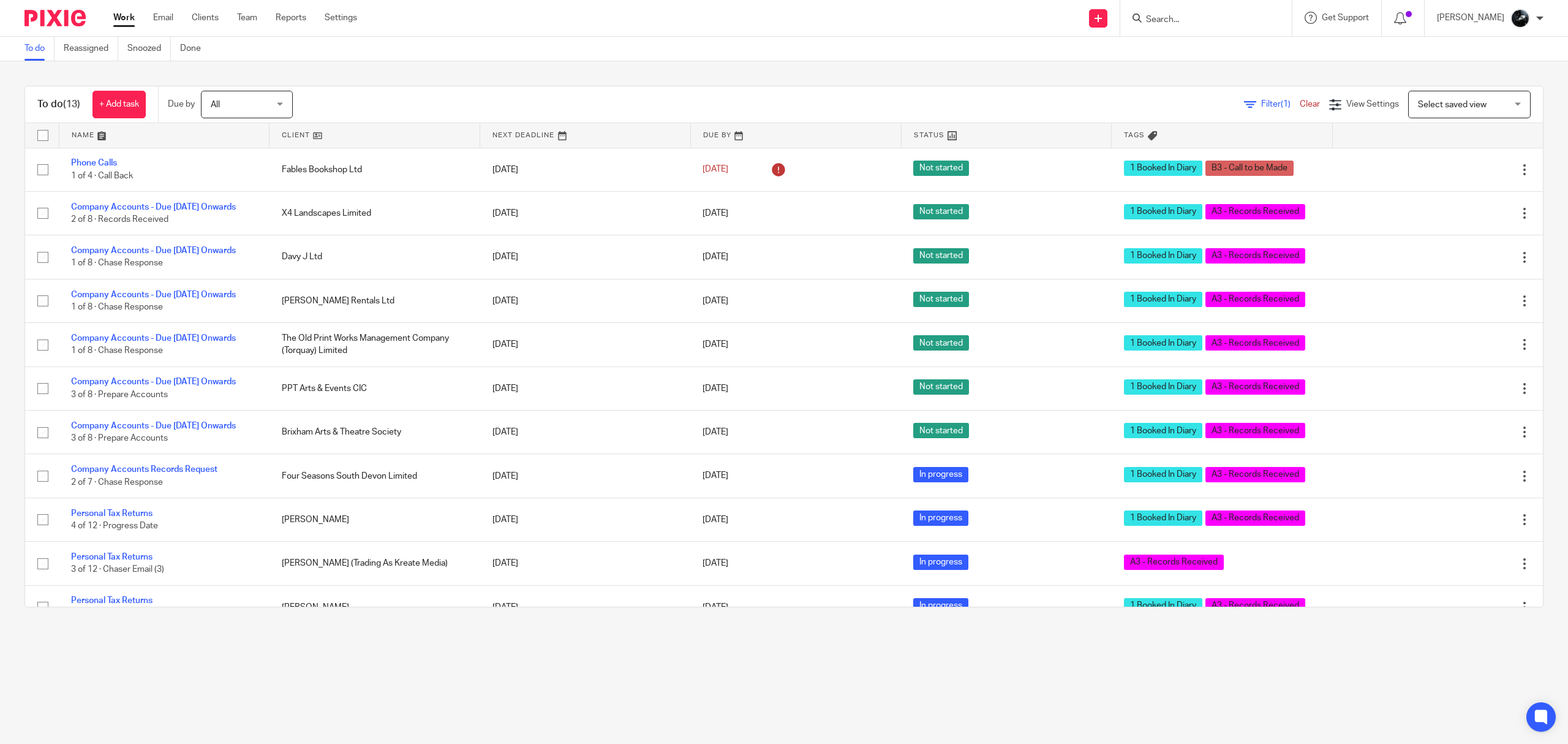
click at [1213, 6] on div at bounding box center [1205, 18] width 171 height 36
click at [1238, 15] on input "Search" at bounding box center [1200, 21] width 110 height 11
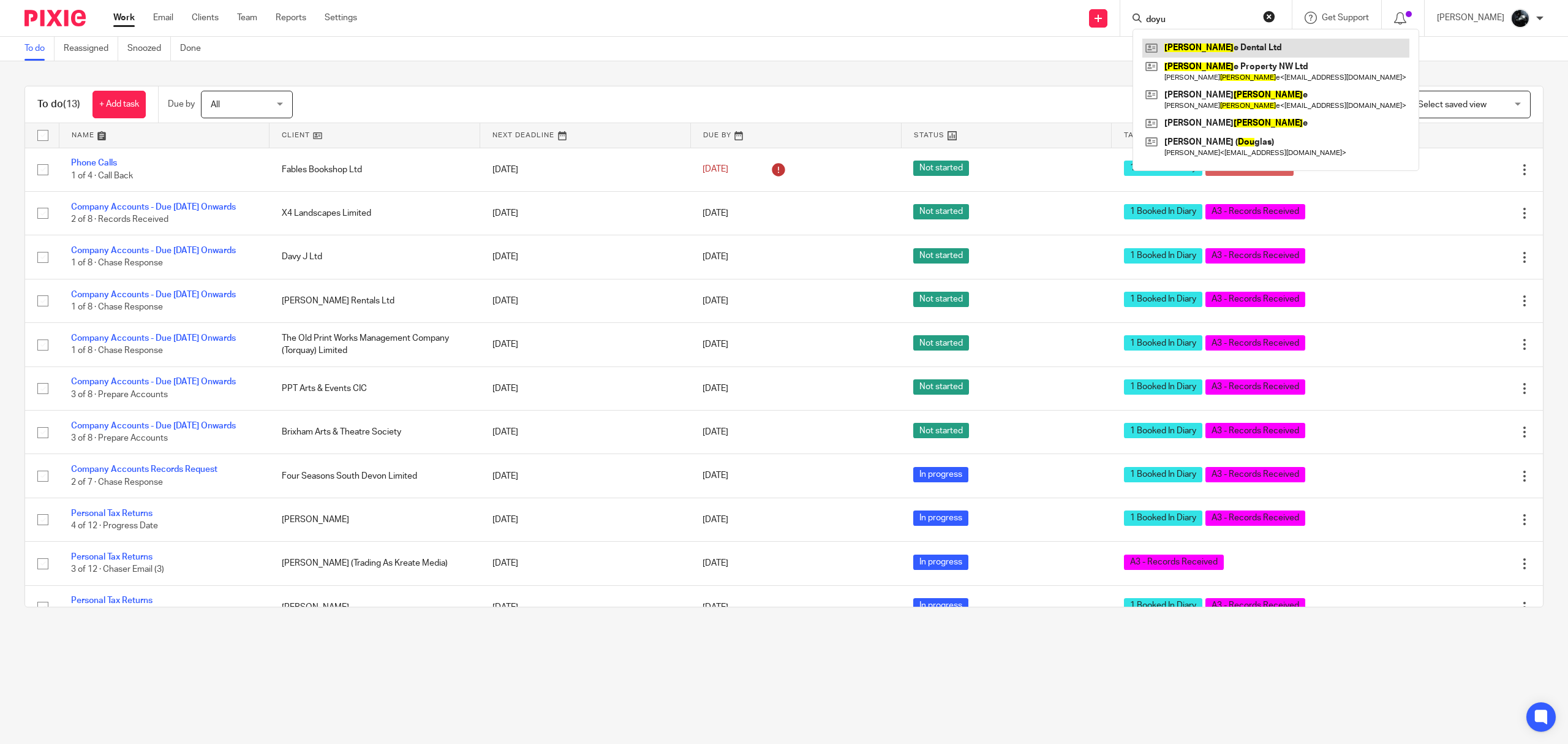
type input "doyu"
click at [1234, 53] on link at bounding box center [1275, 47] width 267 height 18
click at [1235, 73] on link at bounding box center [1275, 72] width 267 height 28
click at [1228, 95] on link at bounding box center [1275, 100] width 267 height 28
click at [1229, 122] on link at bounding box center [1275, 122] width 267 height 18
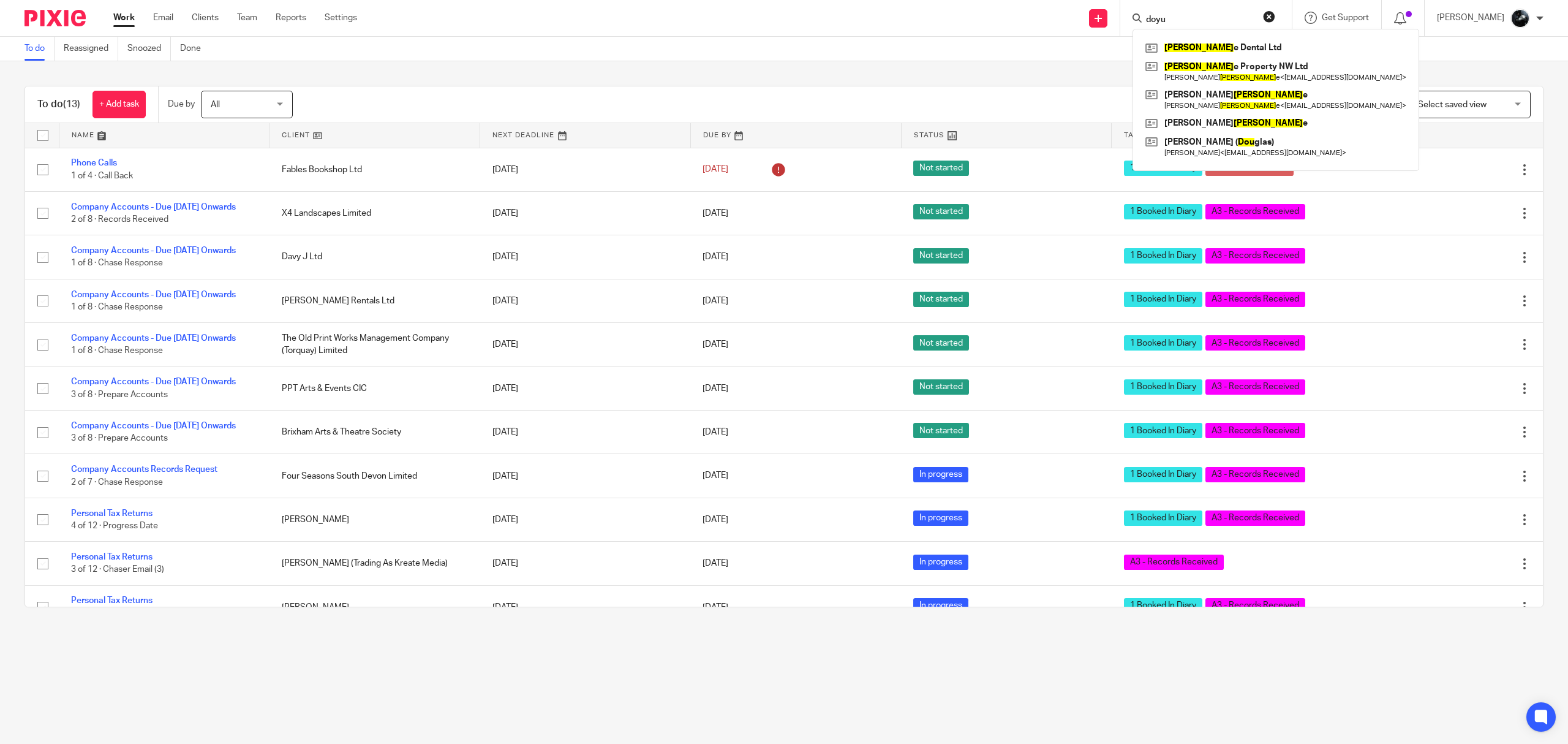
click at [54, 15] on img at bounding box center [55, 17] width 62 height 17
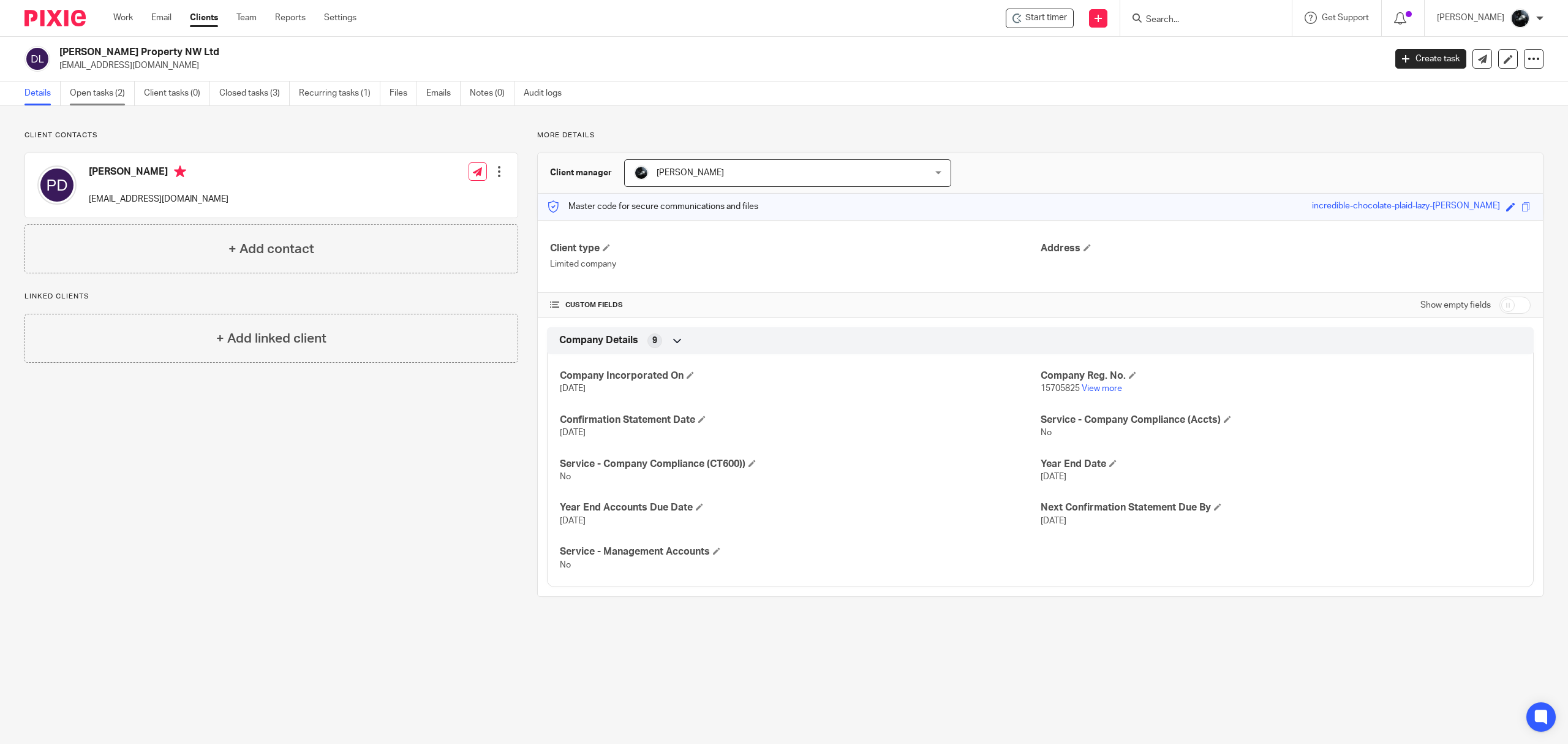
click at [94, 89] on link "Open tasks (2)" at bounding box center [103, 93] width 65 height 24
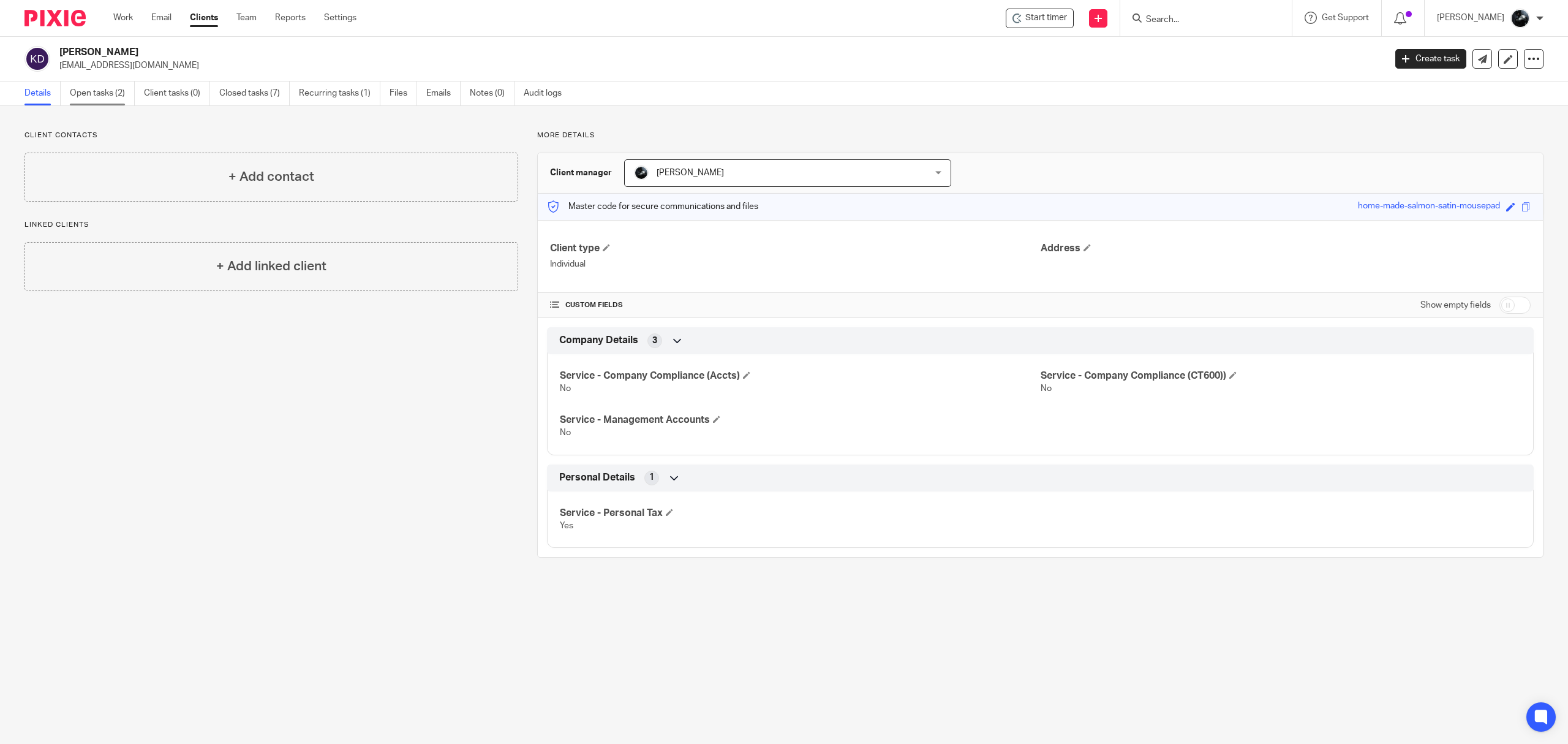
click at [75, 89] on link "Open tasks (2)" at bounding box center [103, 93] width 65 height 24
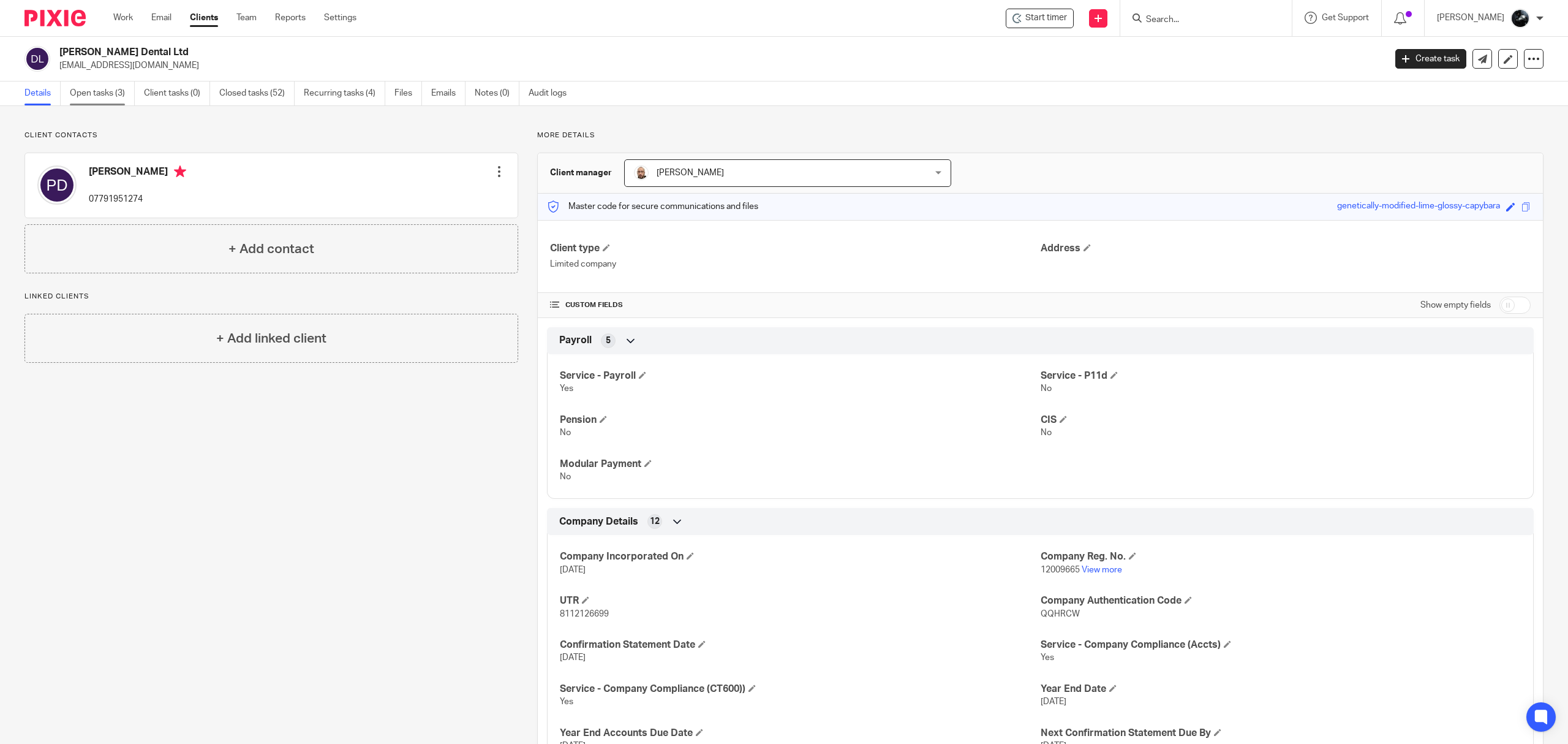
click at [106, 100] on link "Open tasks (3)" at bounding box center [103, 93] width 65 height 24
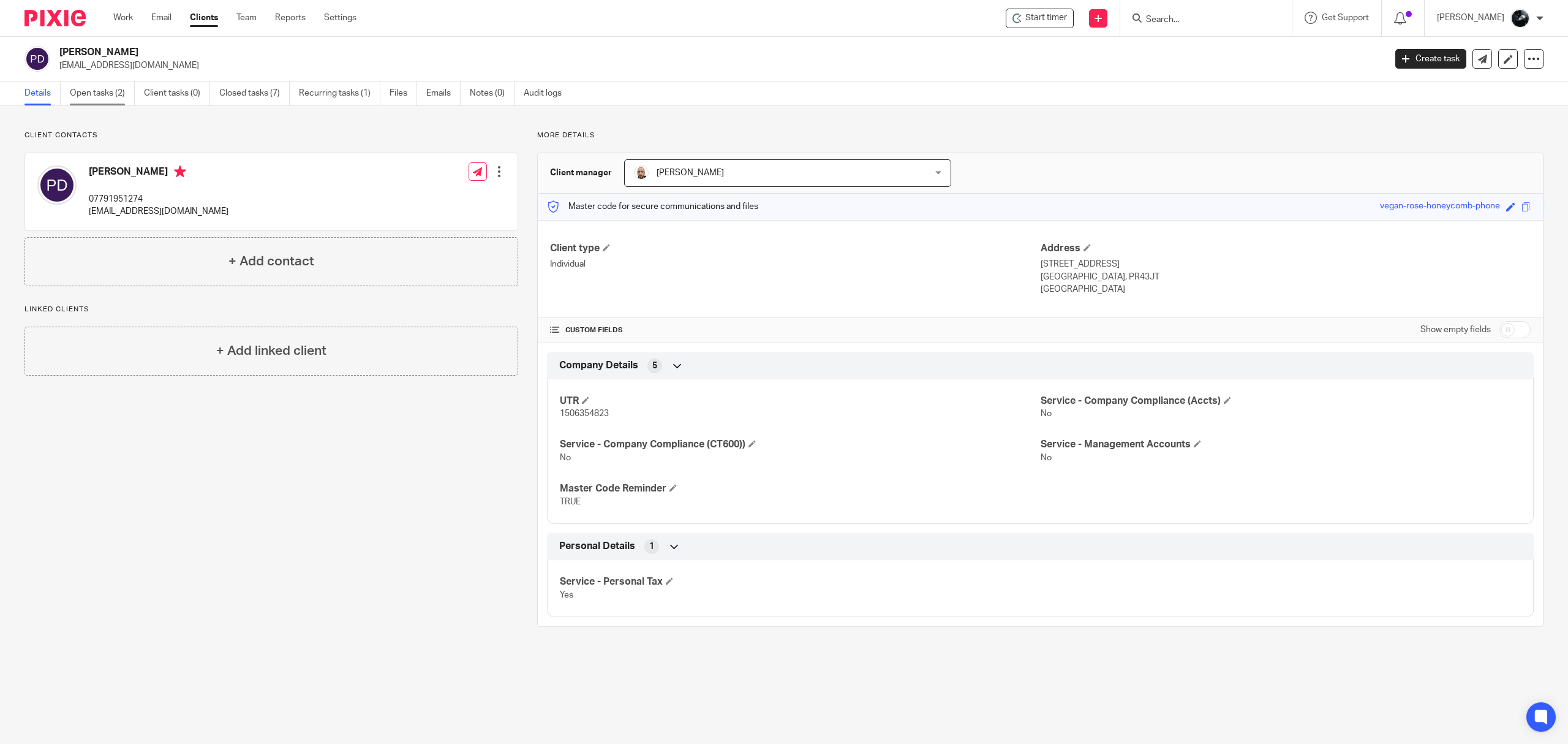
click at [116, 95] on link "Open tasks (2)" at bounding box center [103, 93] width 65 height 24
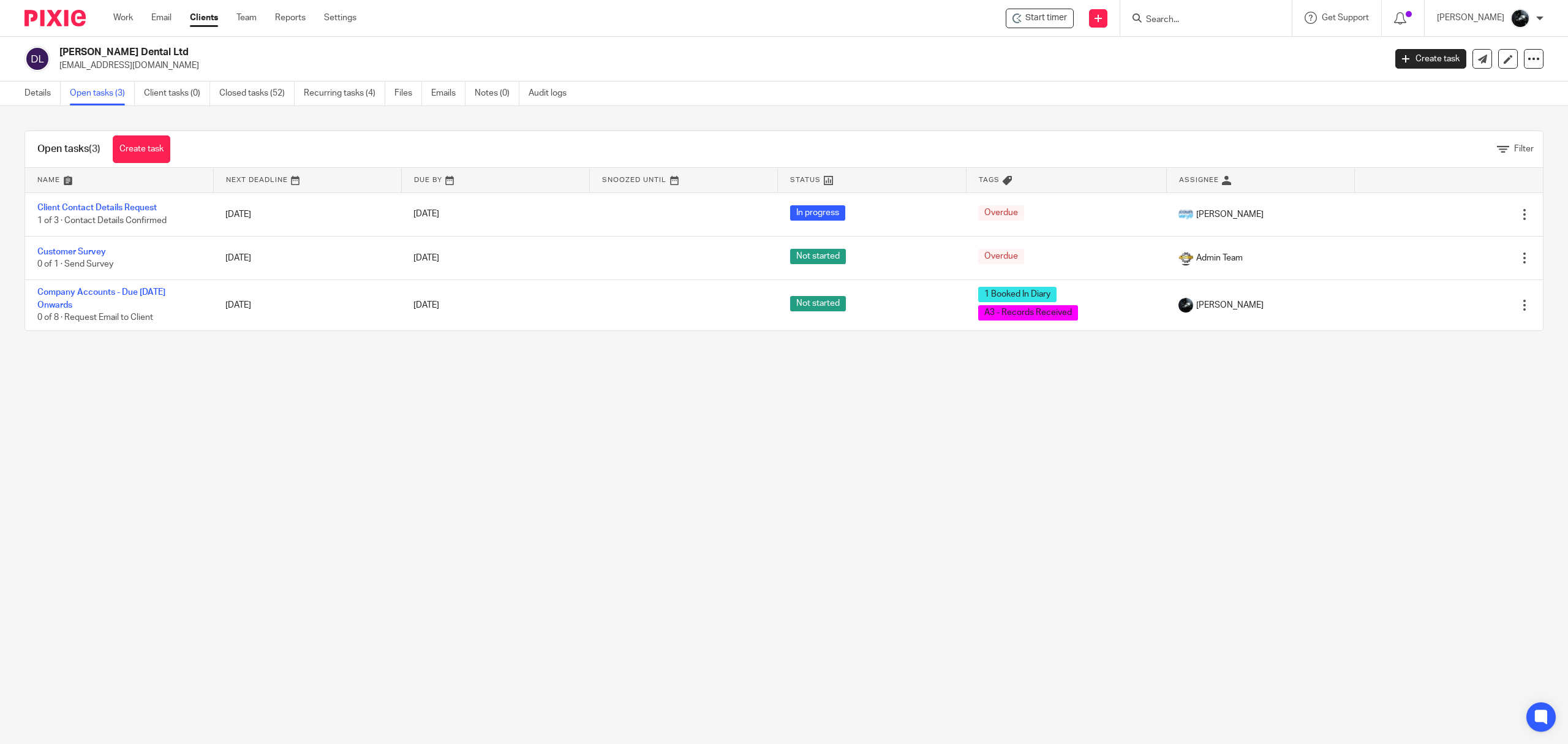
click at [56, 65] on div "[PERSON_NAME] Dental Ltd [EMAIL_ADDRESS][DOMAIN_NAME]" at bounding box center [700, 58] width 1353 height 26
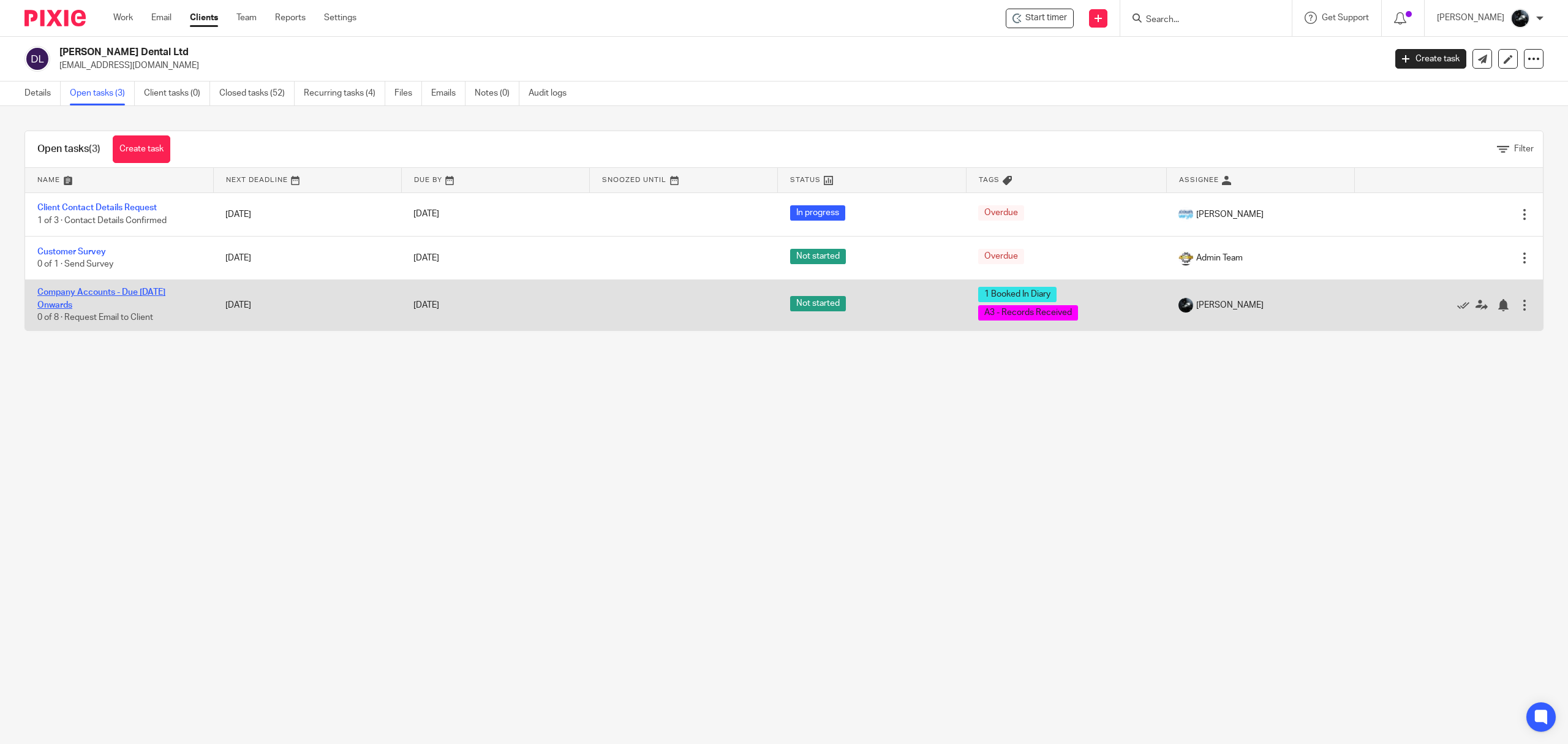
click at [111, 294] on link "Company Accounts - Due [DATE] Onwards" at bounding box center [101, 298] width 128 height 21
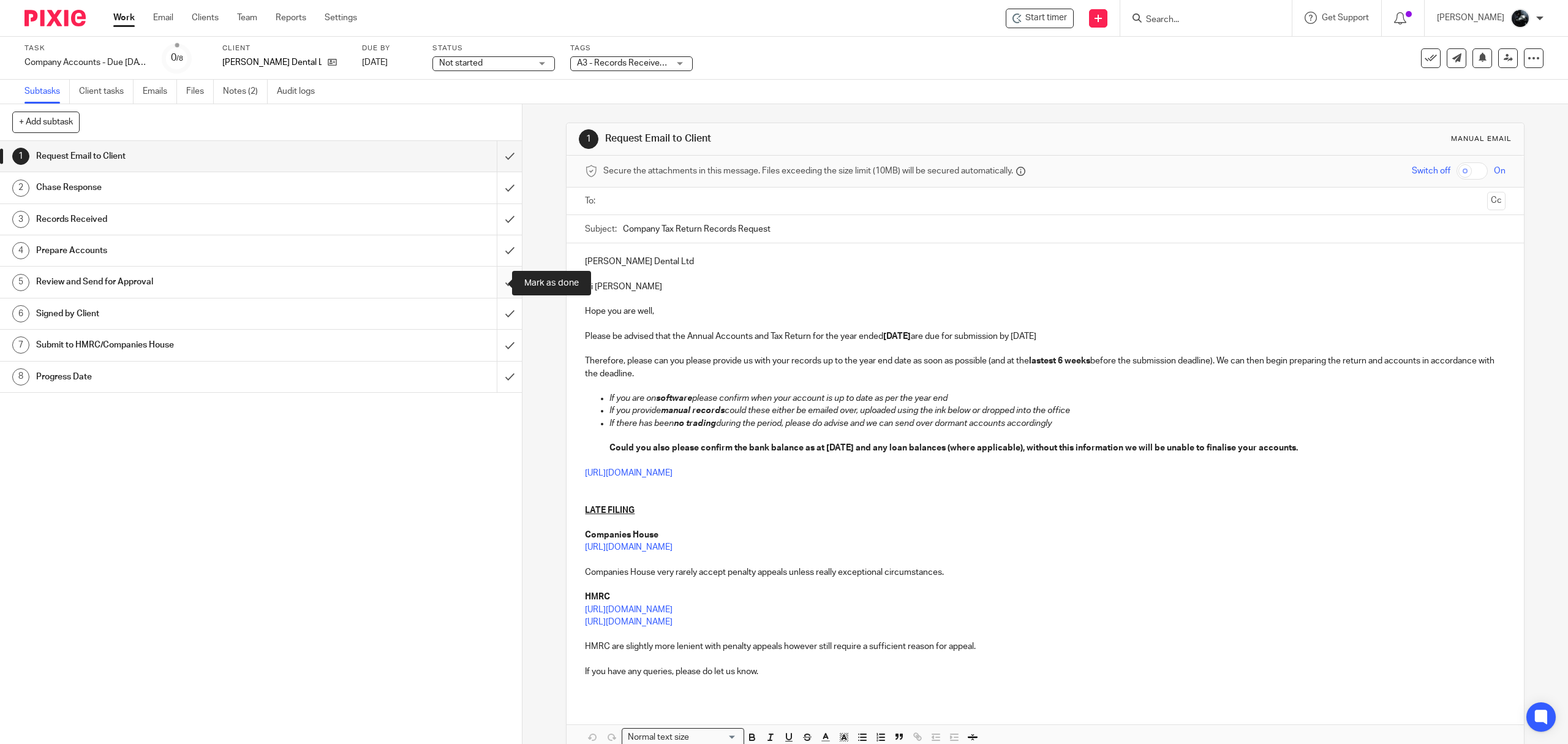
click at [494, 283] on input "submit" at bounding box center [261, 282] width 522 height 31
click at [498, 256] on input "submit" at bounding box center [261, 250] width 522 height 31
click at [492, 219] on input "submit" at bounding box center [261, 219] width 522 height 31
click at [492, 191] on input "submit" at bounding box center [261, 187] width 522 height 31
click at [492, 151] on input "submit" at bounding box center [261, 156] width 522 height 31
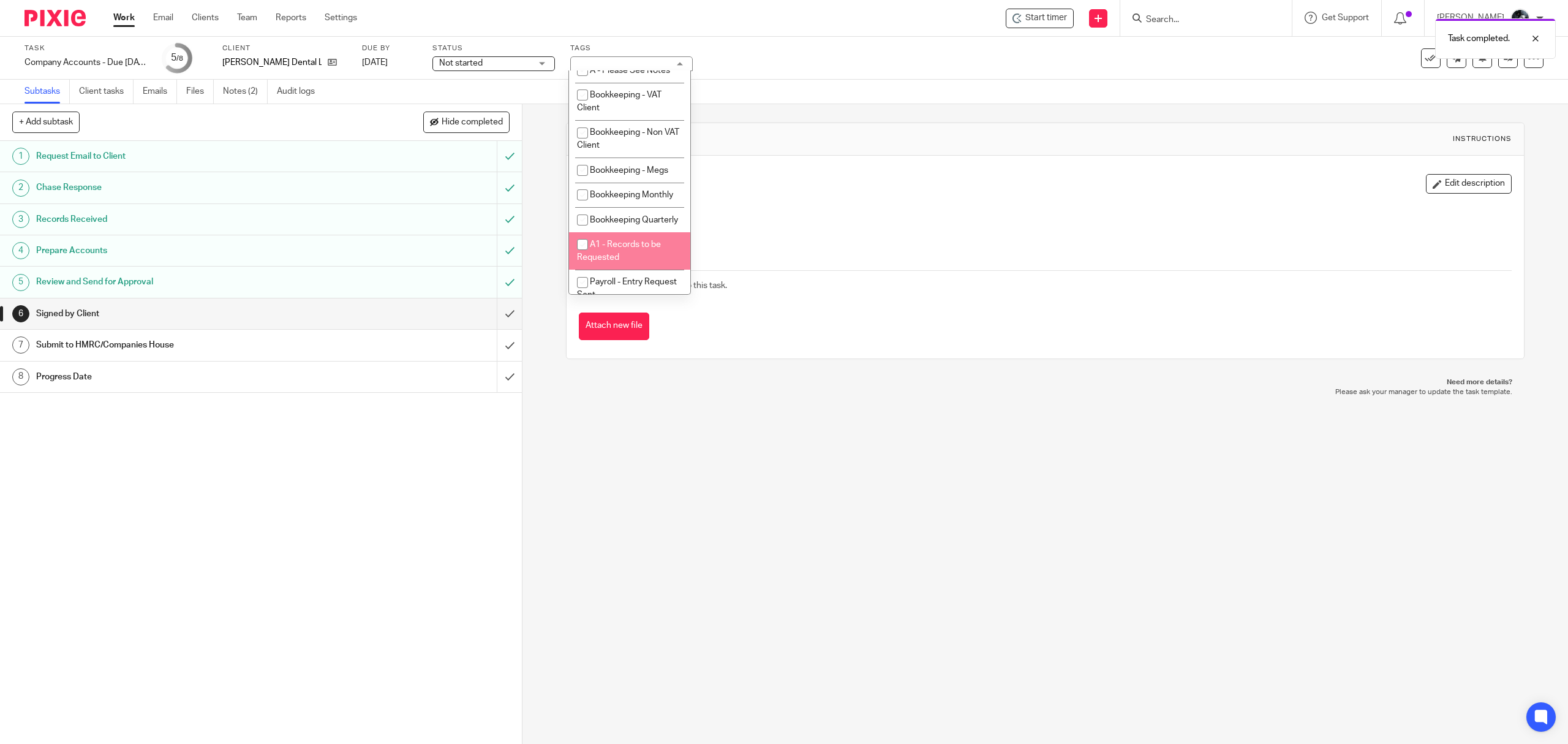
scroll to position [408, 0]
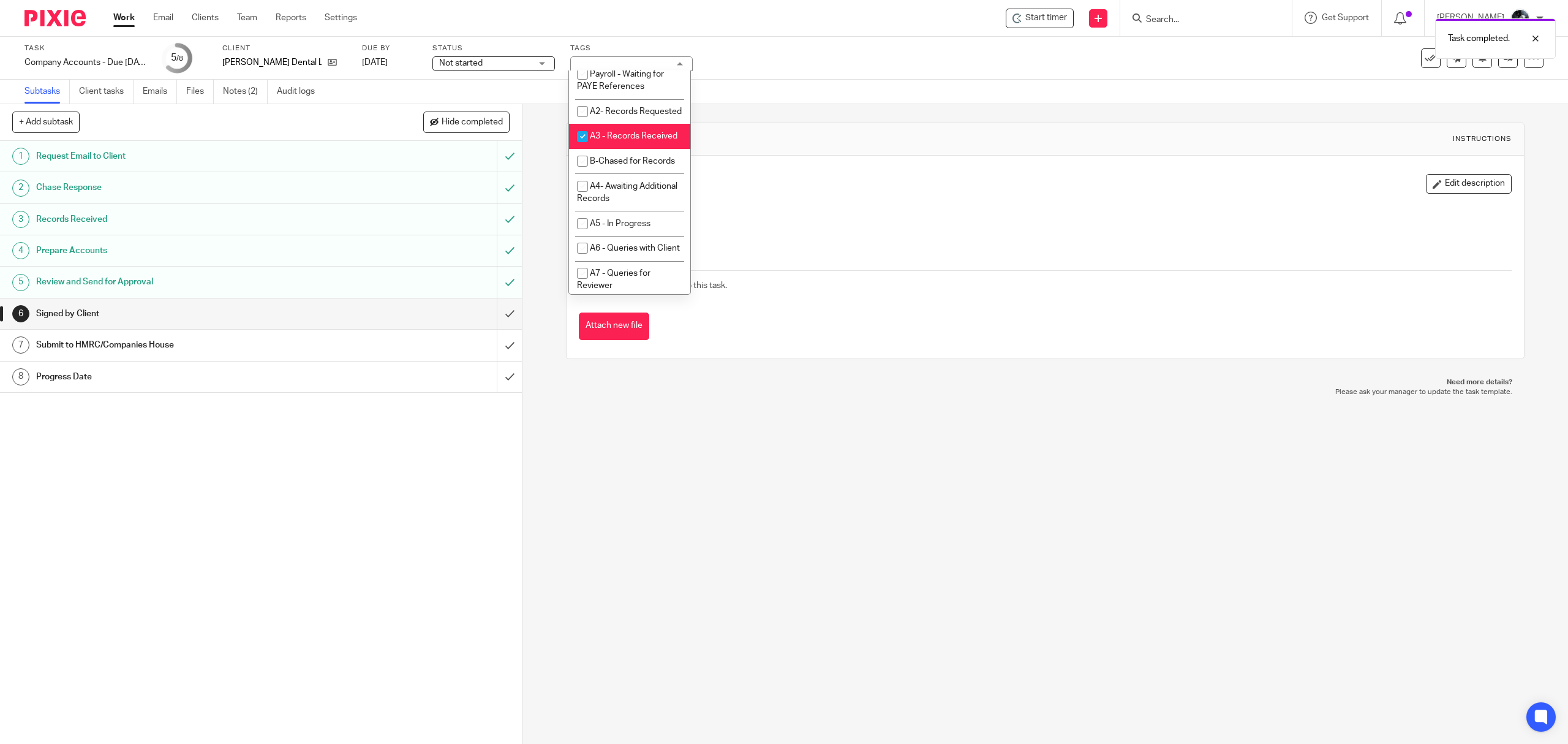
click at [622, 149] on li "A3 - Records Received" at bounding box center [629, 136] width 121 height 25
checkbox input "false"
click at [626, 88] on span "A- Sent for Signature" at bounding box center [630, 83] width 81 height 9
checkbox input "true"
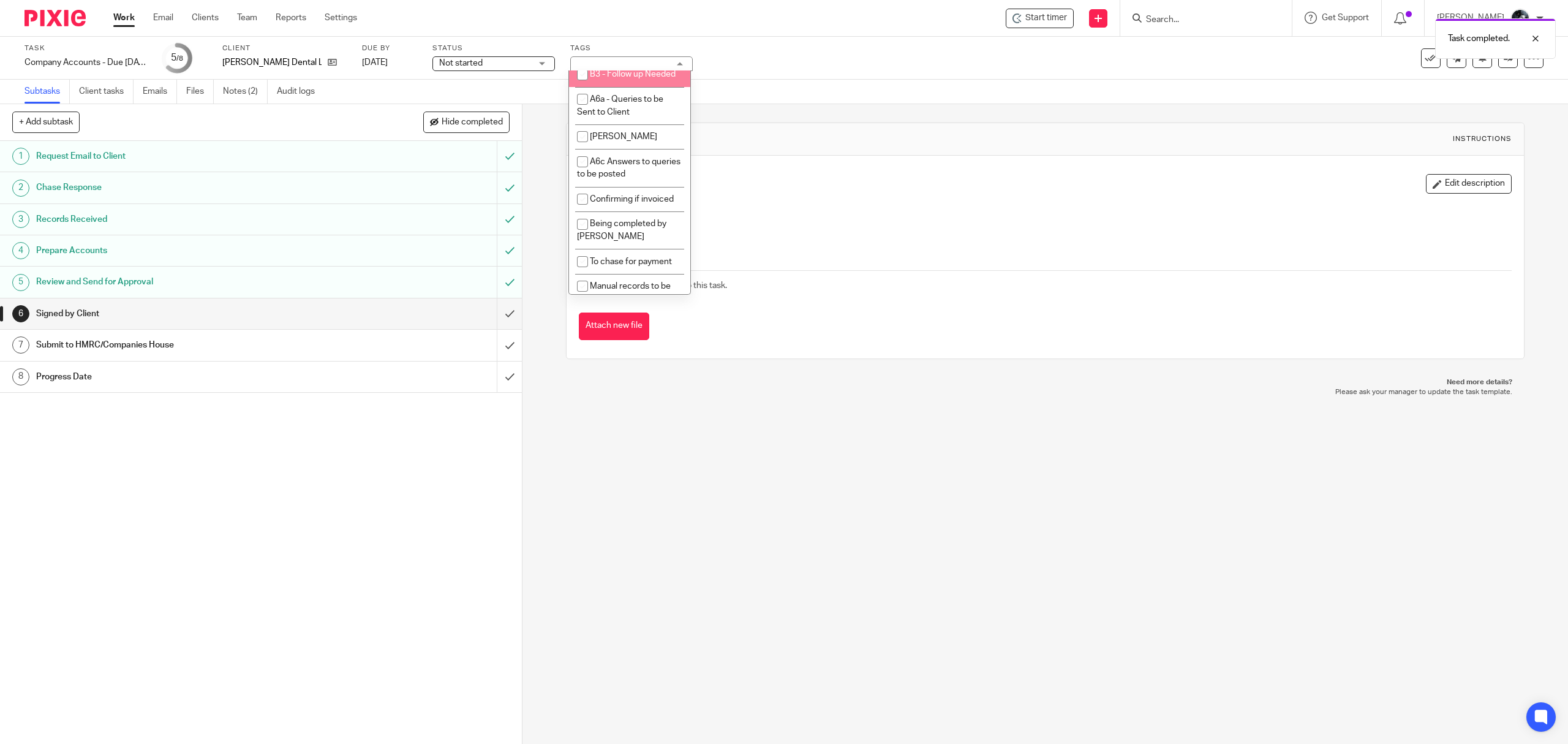
scroll to position [1062, 0]
click at [627, 56] on li "1 Booked In Diary" at bounding box center [629, 43] width 121 height 25
checkbox input "false"
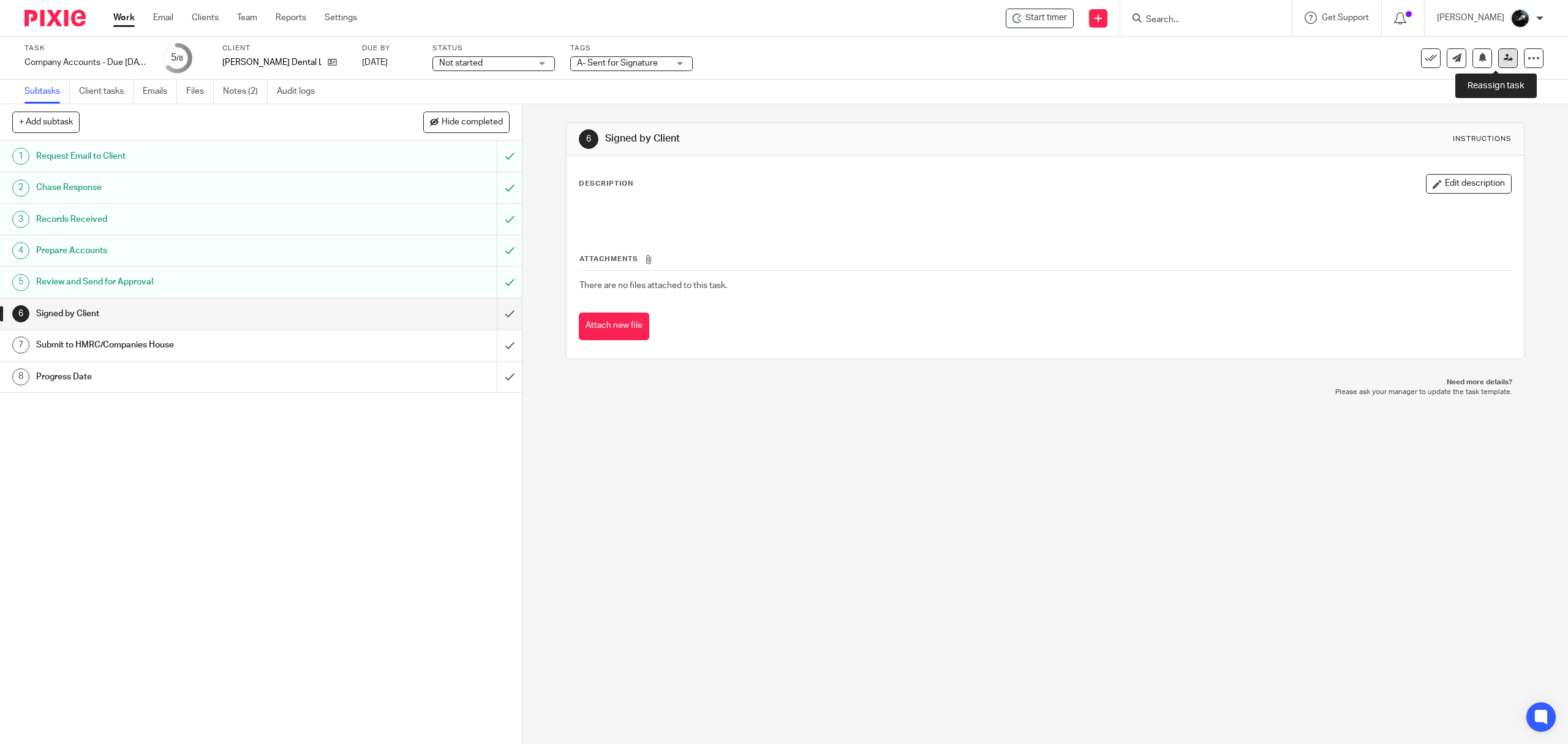
click at [1499, 58] on link at bounding box center [1508, 58] width 20 height 20
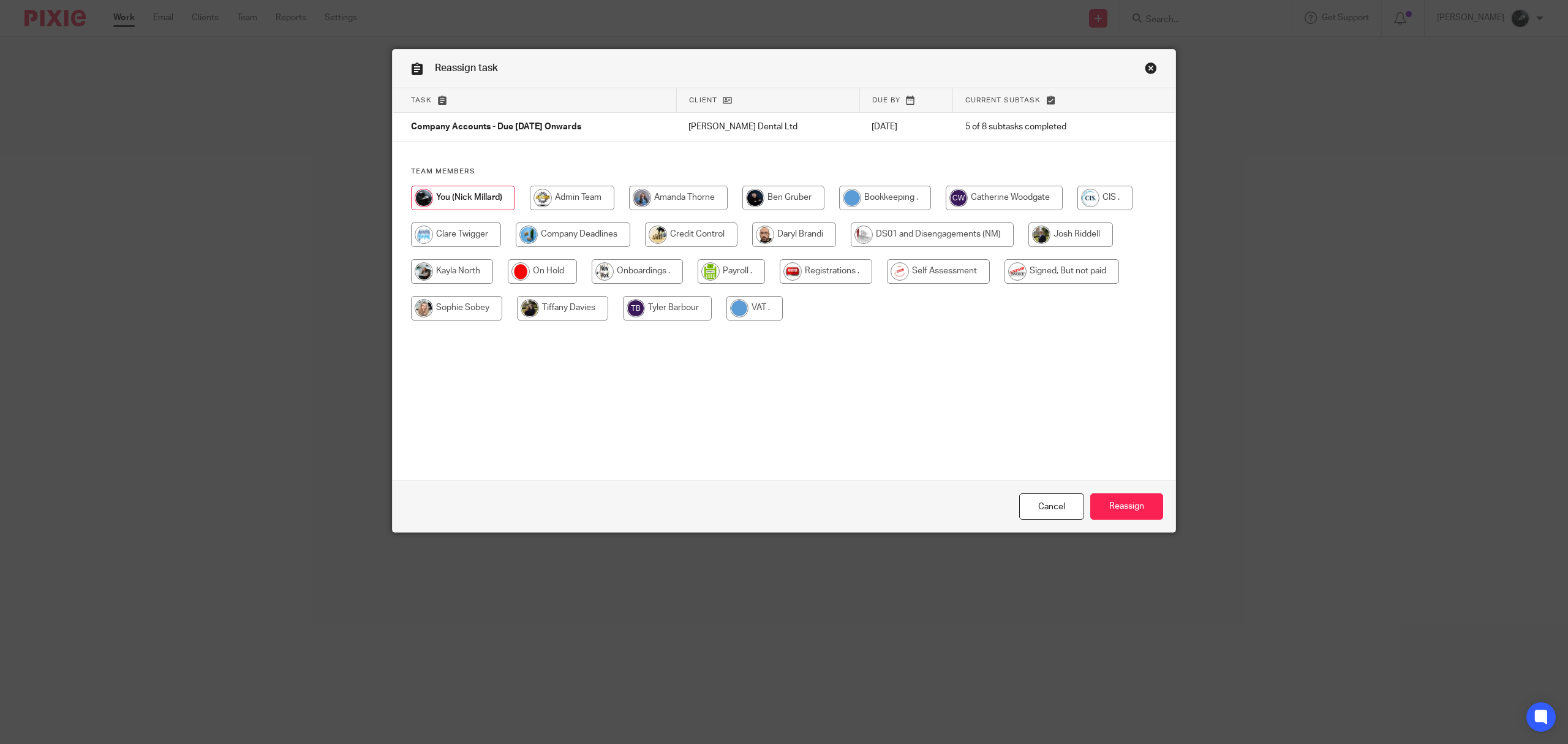
click at [558, 241] on input "radio" at bounding box center [573, 234] width 114 height 24
radio input "true"
click at [1126, 500] on input "Reassign" at bounding box center [1126, 506] width 73 height 26
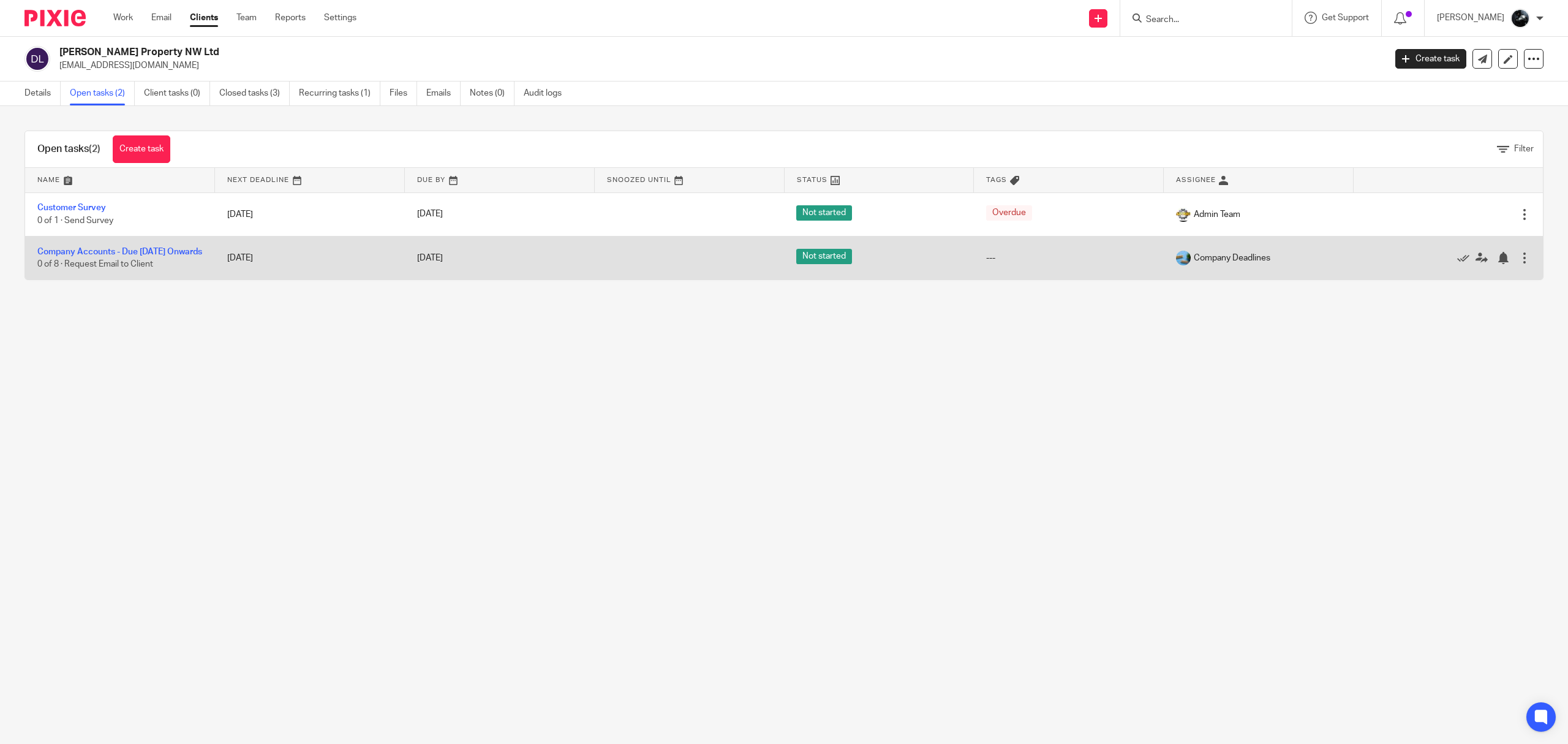
click at [106, 256] on td "Company Accounts - Due [DATE] Onwards 0 of 8 · Request Email to Client" at bounding box center [120, 257] width 190 height 43
click at [138, 249] on link "Company Accounts - Due [DATE] Onwards" at bounding box center [119, 252] width 165 height 9
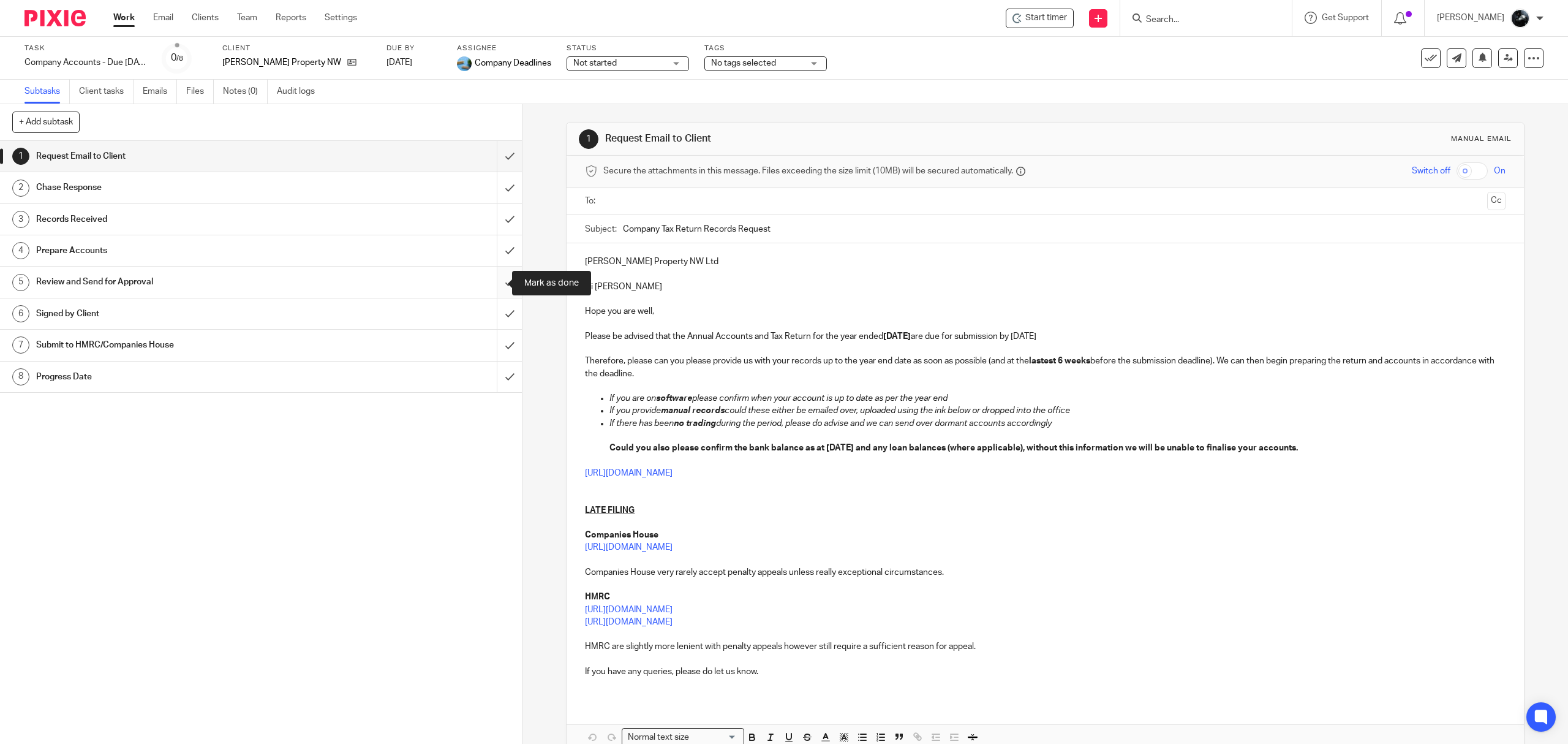
click at [498, 283] on input "submit" at bounding box center [261, 282] width 522 height 31
click at [485, 260] on input "submit" at bounding box center [261, 250] width 522 height 31
click at [483, 199] on input "submit" at bounding box center [261, 187] width 522 height 31
click at [490, 166] on input "submit" at bounding box center [261, 156] width 522 height 31
click at [492, 228] on input "submit" at bounding box center [261, 219] width 522 height 31
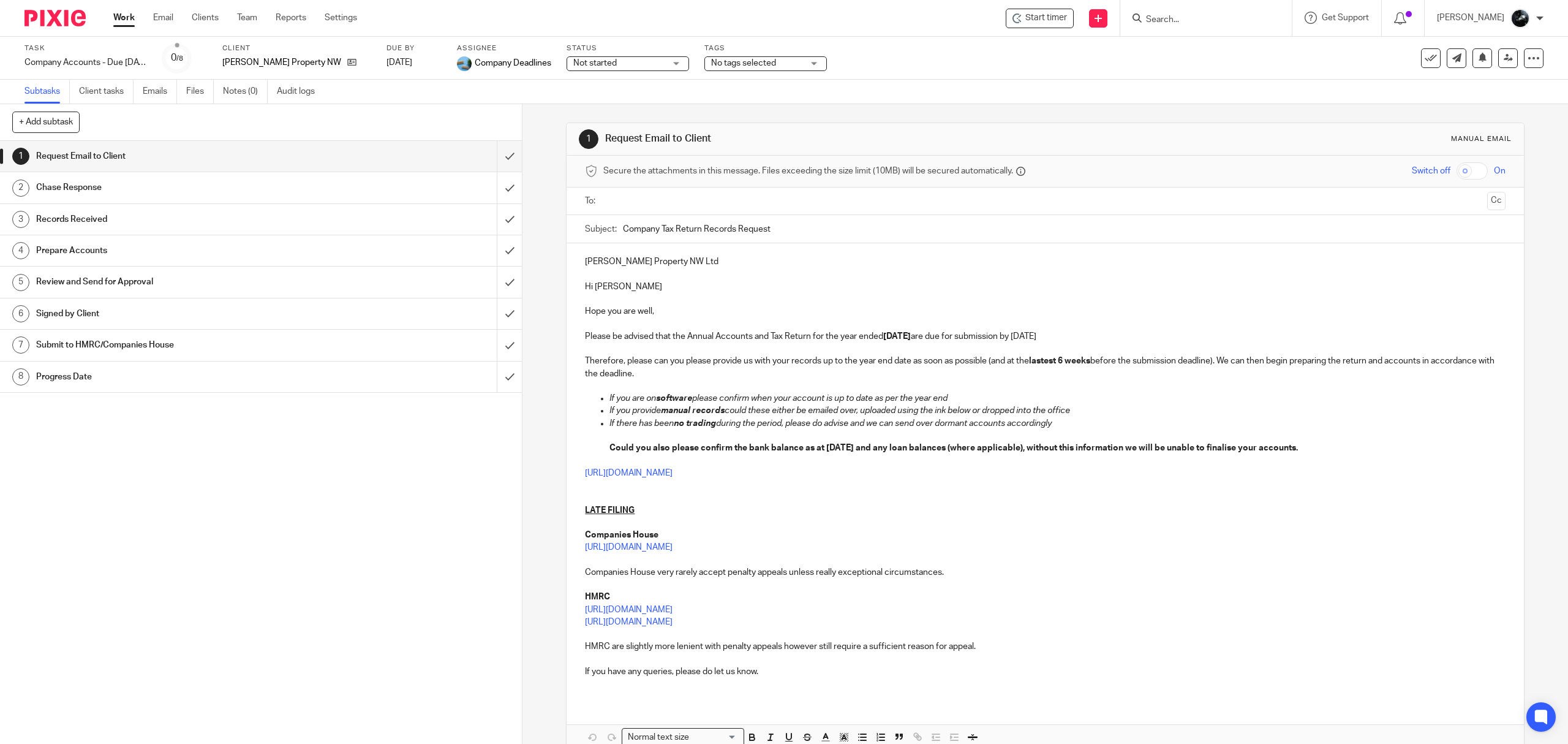
click at [762, 64] on span "No tags selected" at bounding box center [757, 63] width 91 height 13
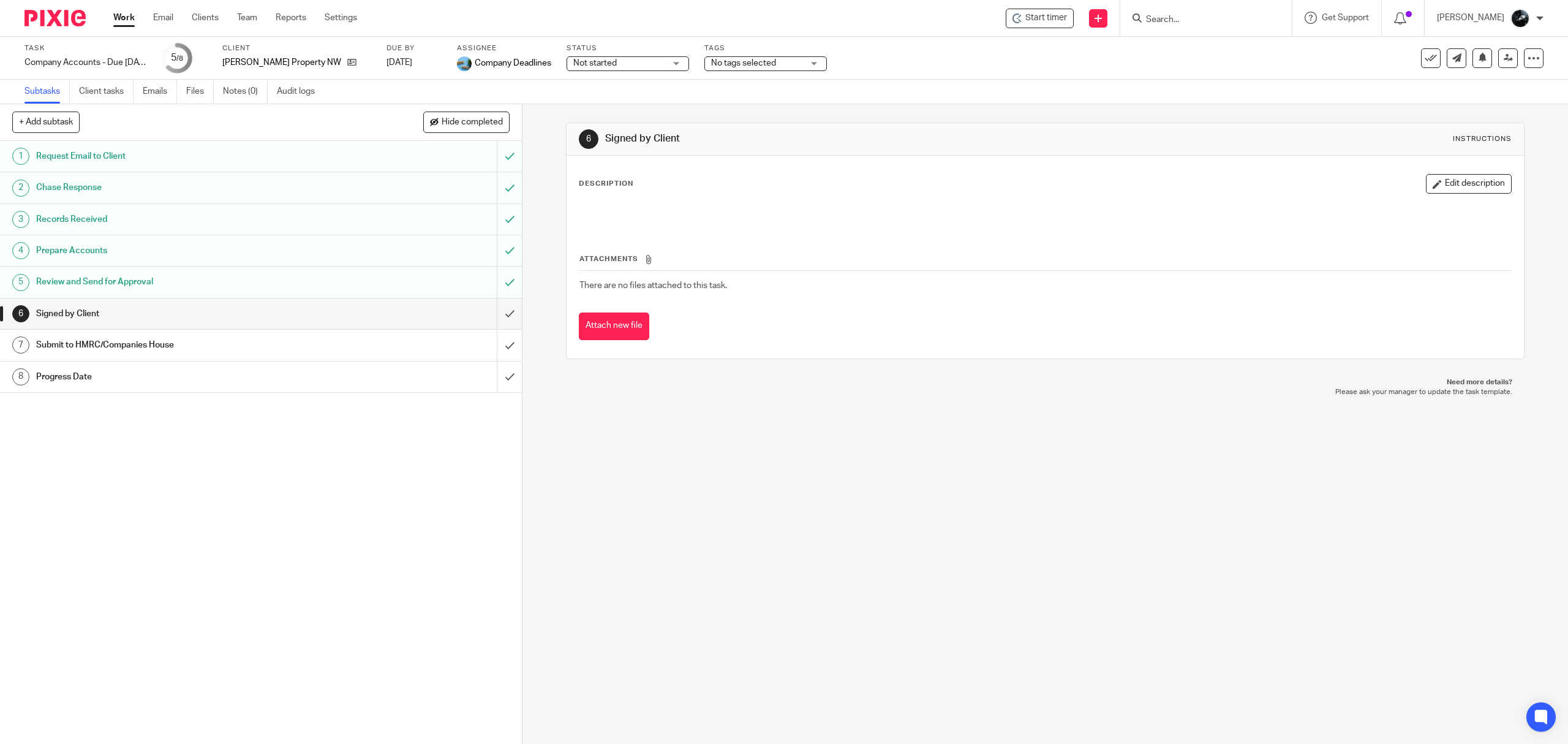
click at [768, 43] on label "Tags" at bounding box center [765, 48] width 122 height 9
click at [760, 59] on span "No tags selected" at bounding box center [757, 63] width 91 height 13
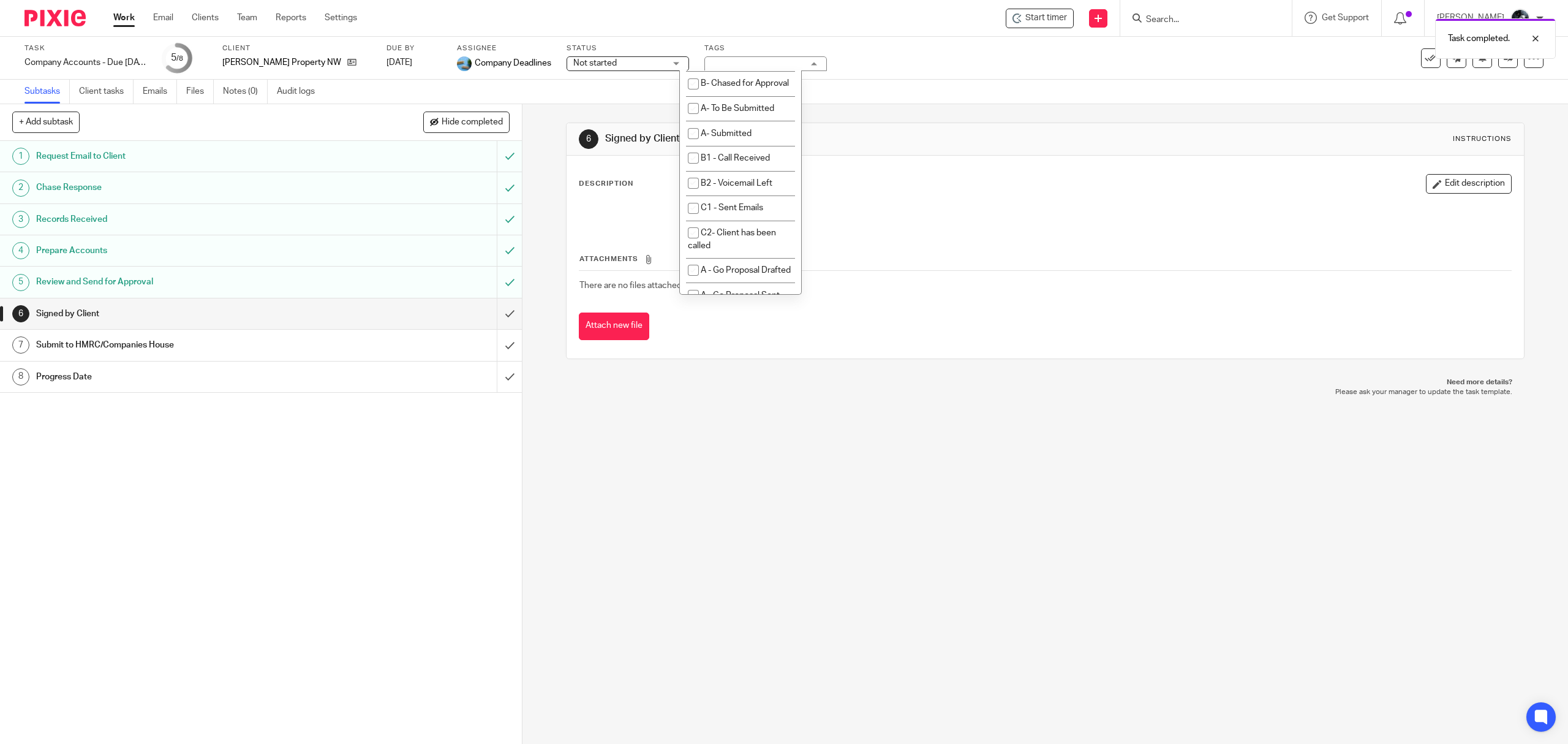
scroll to position [735, 0]
click at [733, 88] on span "A- Sent for Signature" at bounding box center [741, 83] width 81 height 9
checkbox input "true"
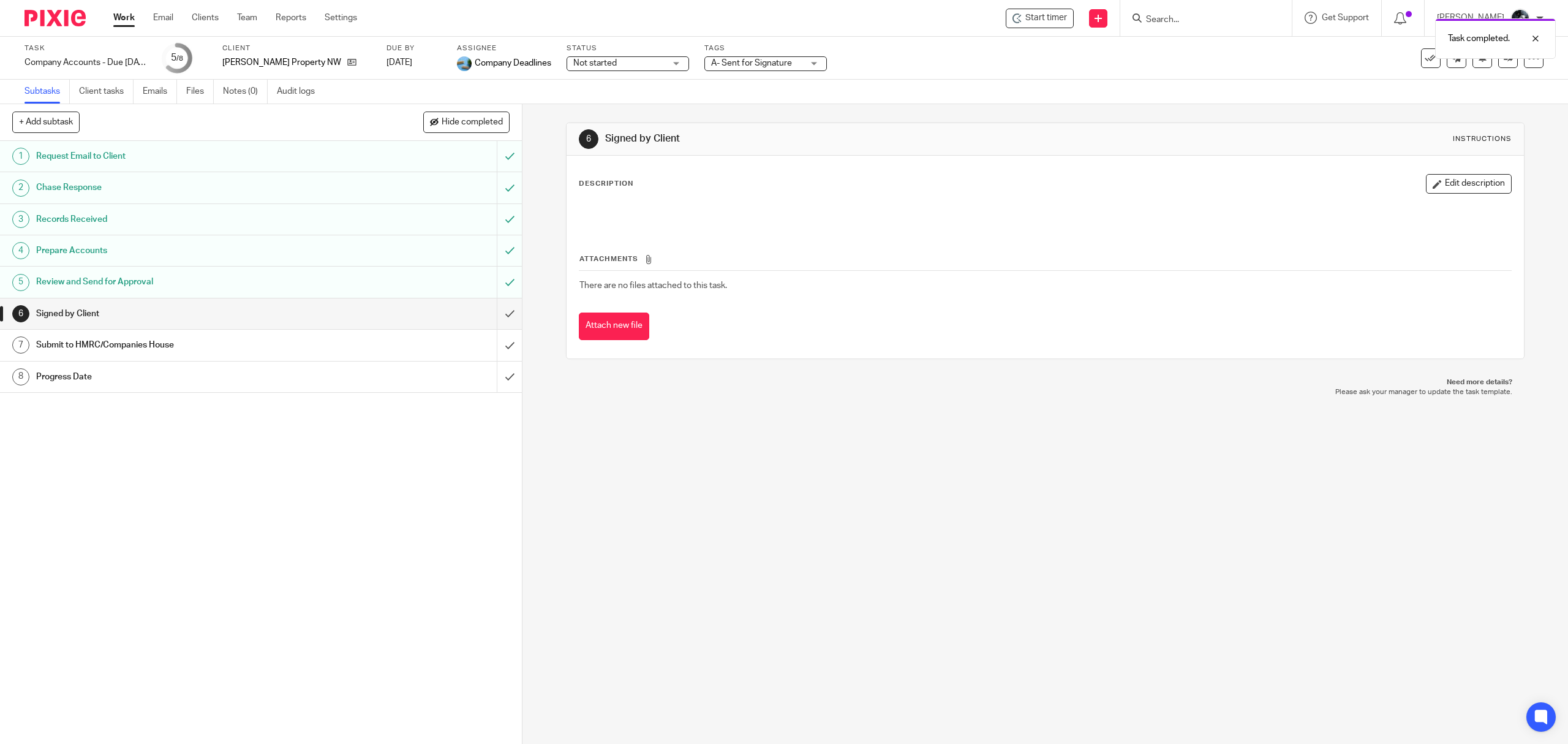
click at [922, 77] on div "Task Company Accounts - Due 1st May 2023 Onwards Save Company Accounts - Due 1s…" at bounding box center [784, 58] width 1568 height 43
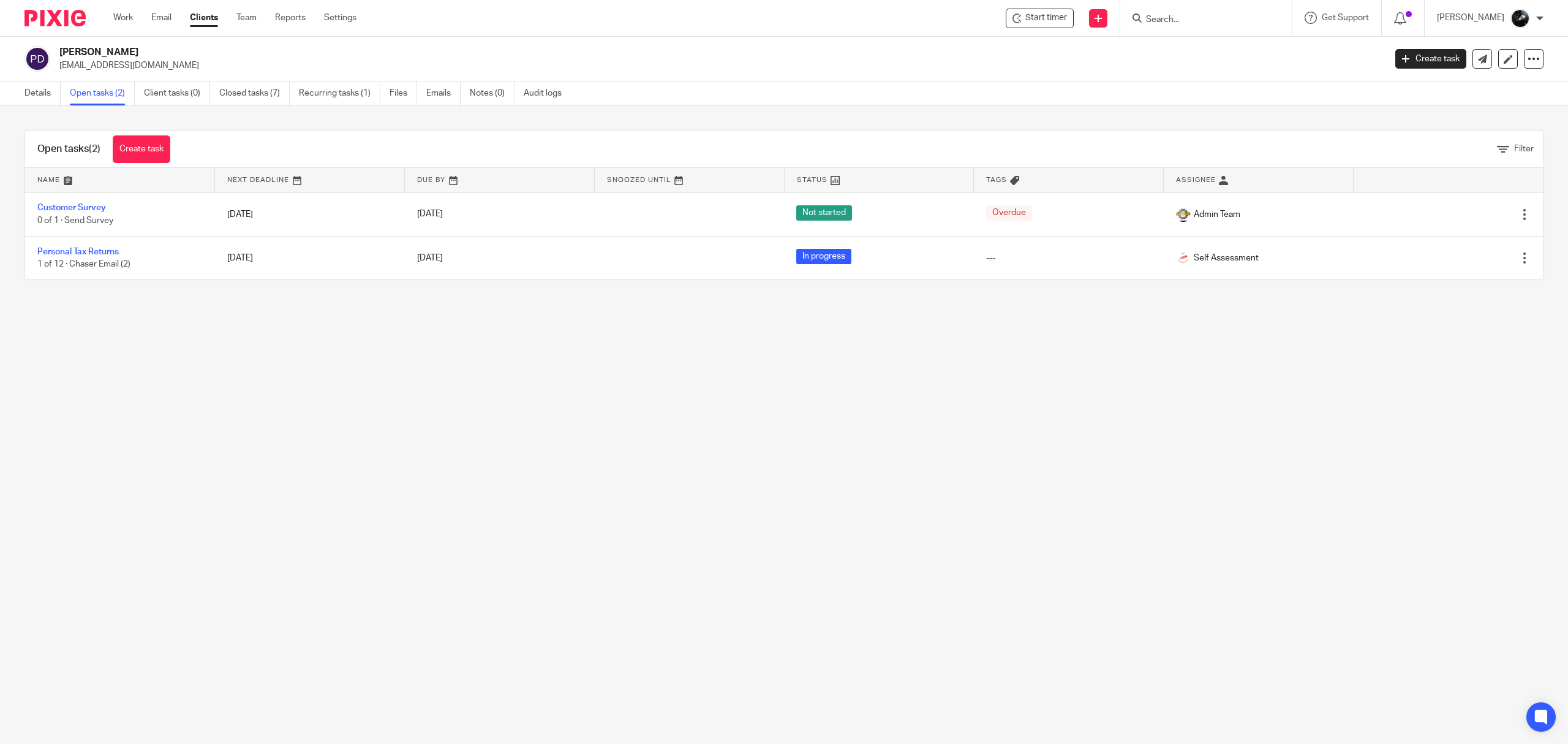
click at [65, 250] on link "Personal Tax Returns" at bounding box center [77, 252] width 81 height 9
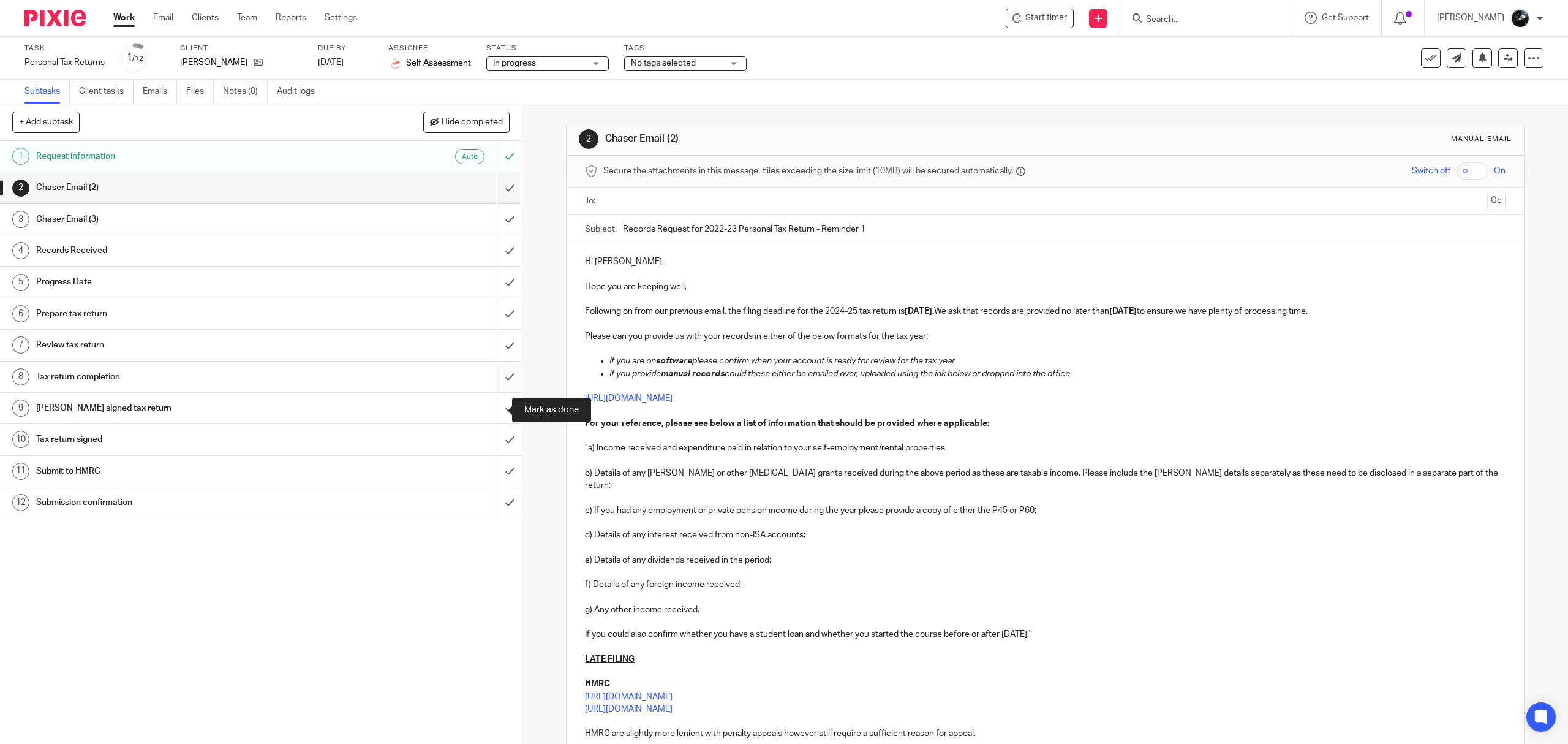
drag, startPoint x: 500, startPoint y: 403, endPoint x: 498, endPoint y: 388, distance: 15.1
click at [498, 405] on input "submit" at bounding box center [261, 408] width 522 height 31
click at [494, 366] on input "submit" at bounding box center [261, 376] width 522 height 31
click at [495, 352] on input "submit" at bounding box center [261, 345] width 522 height 31
drag, startPoint x: 487, startPoint y: 312, endPoint x: 487, endPoint y: 297, distance: 15.0
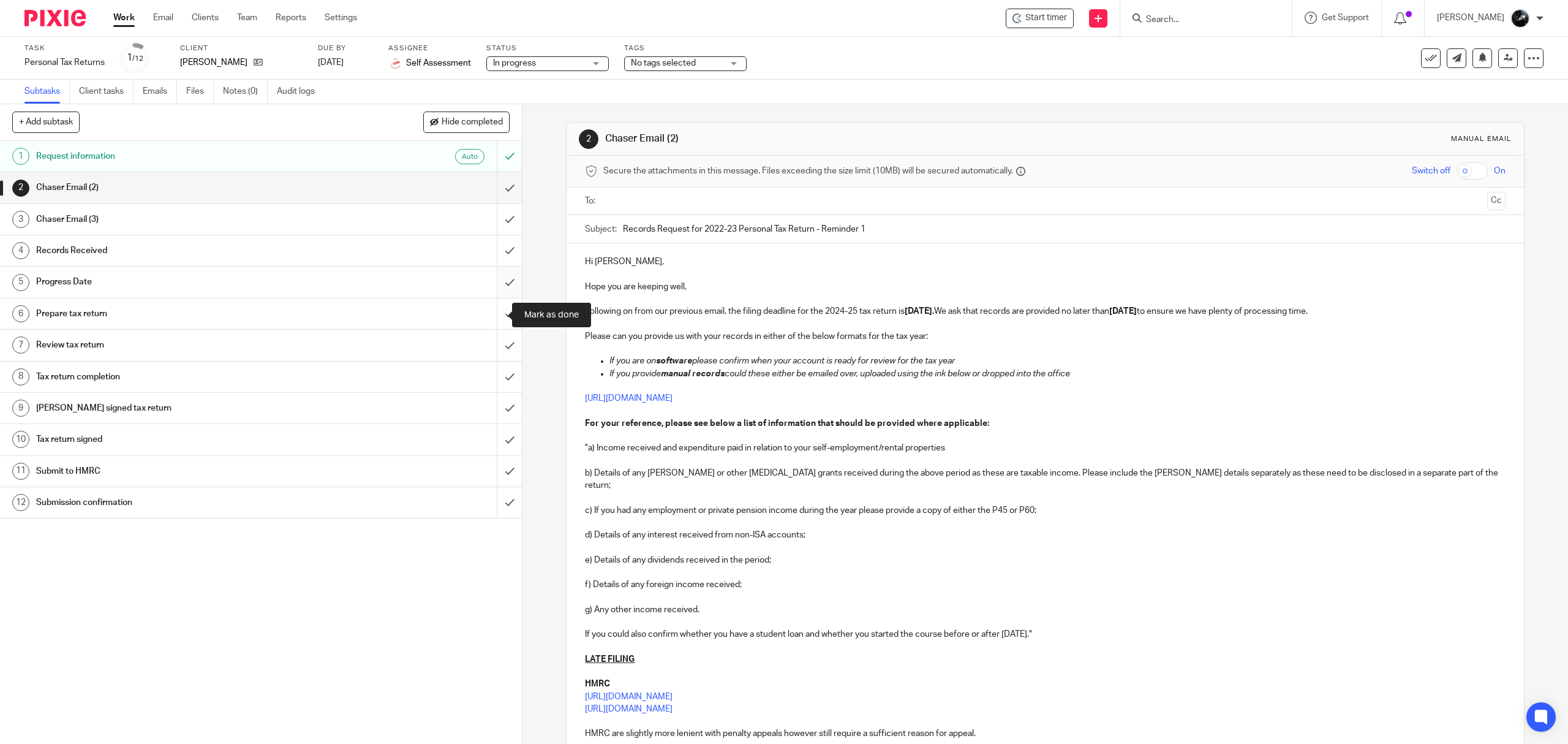
click at [487, 312] on input "submit" at bounding box center [261, 313] width 522 height 31
click at [487, 286] on input "submit" at bounding box center [261, 282] width 522 height 31
click at [487, 262] on input "submit" at bounding box center [261, 250] width 522 height 31
click at [483, 202] on input "submit" at bounding box center [261, 187] width 522 height 31
click at [489, 221] on input "submit" at bounding box center [261, 219] width 522 height 31
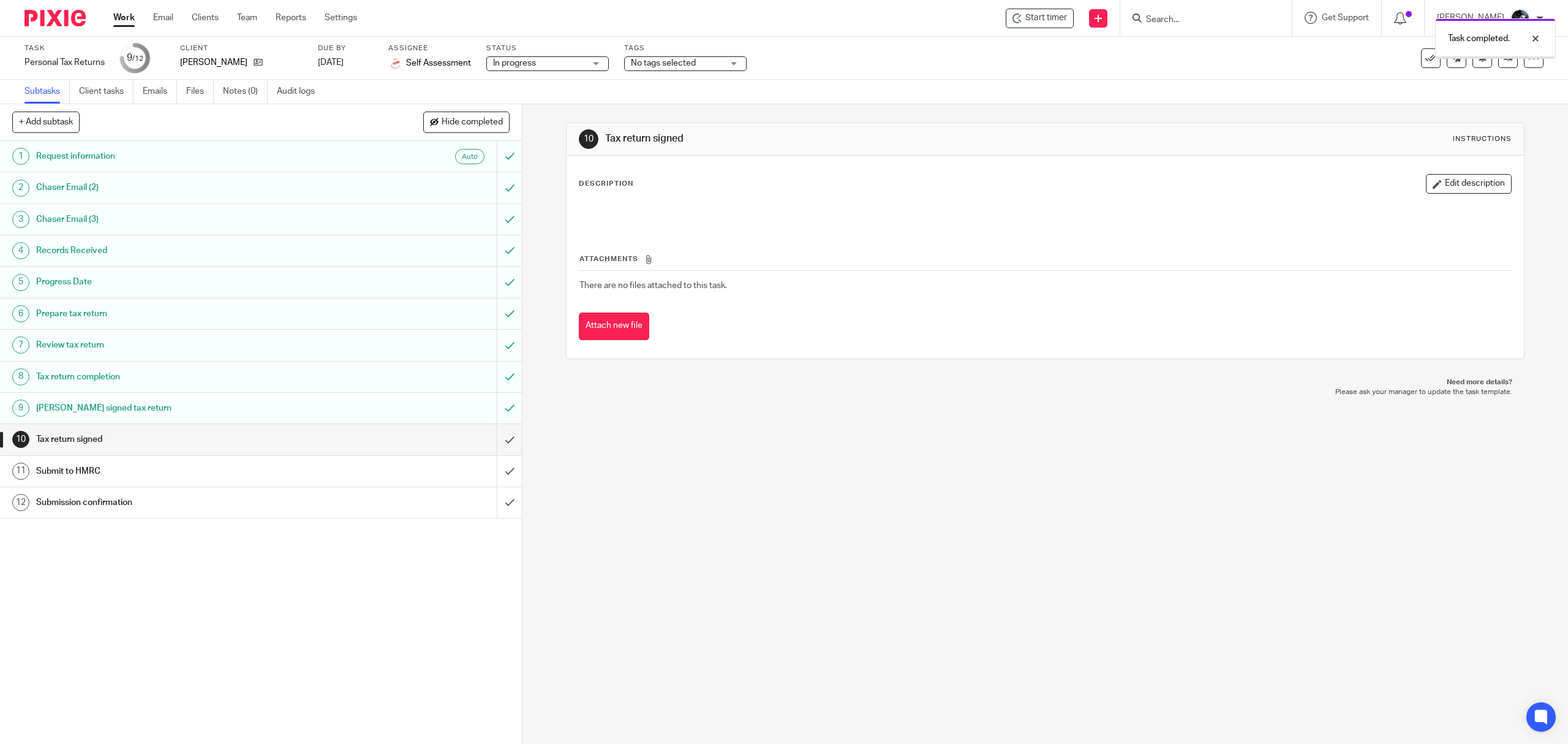
click at [723, 60] on div "No tags selected" at bounding box center [685, 63] width 122 height 15
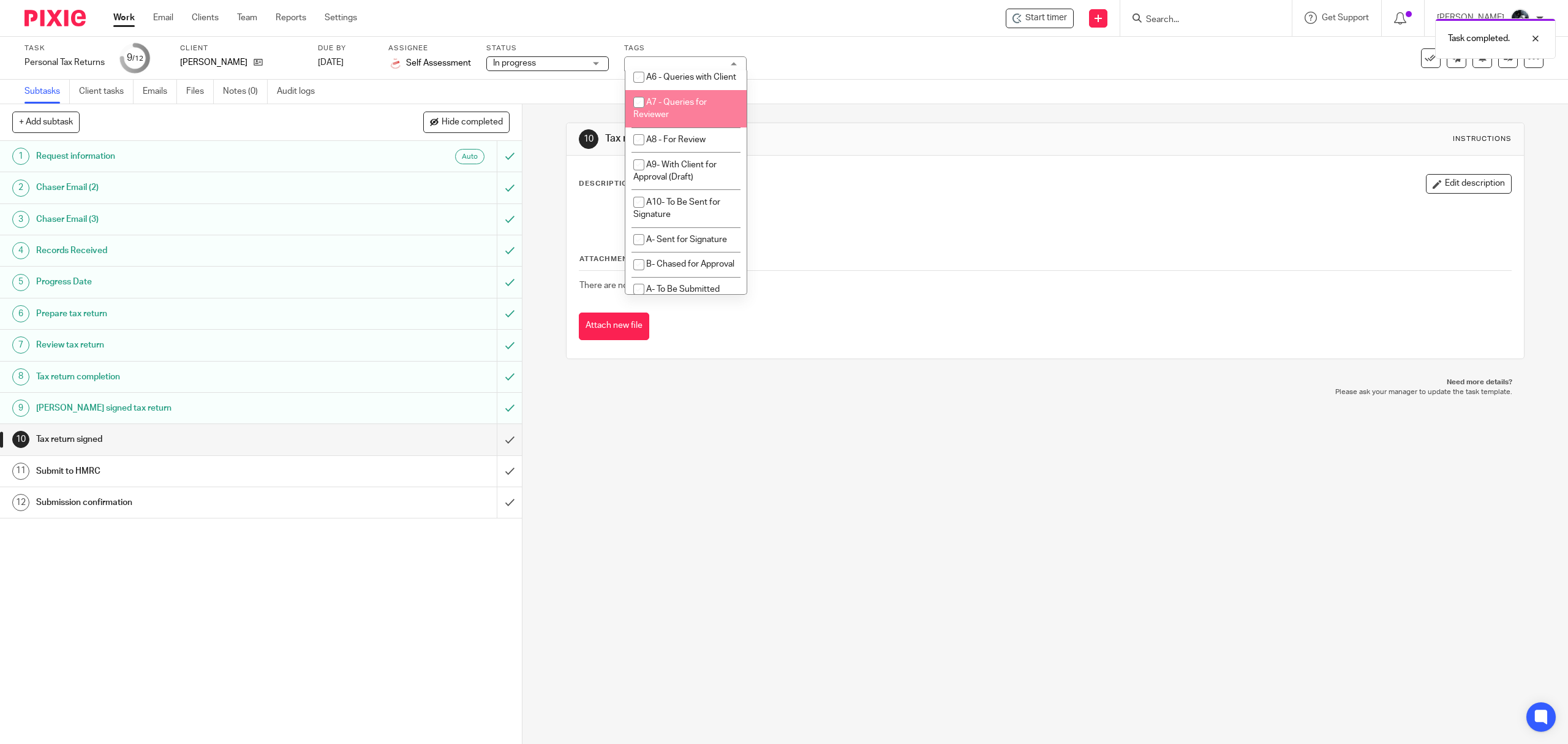
scroll to position [735, 0]
click at [689, 96] on li "A- Sent for Signature" at bounding box center [686, 84] width 121 height 25
checkbox input "true"
click at [736, 432] on div "10 Tax return signed Instructions Description Edit description Attachments Ther…" at bounding box center [1045, 424] width 1046 height 640
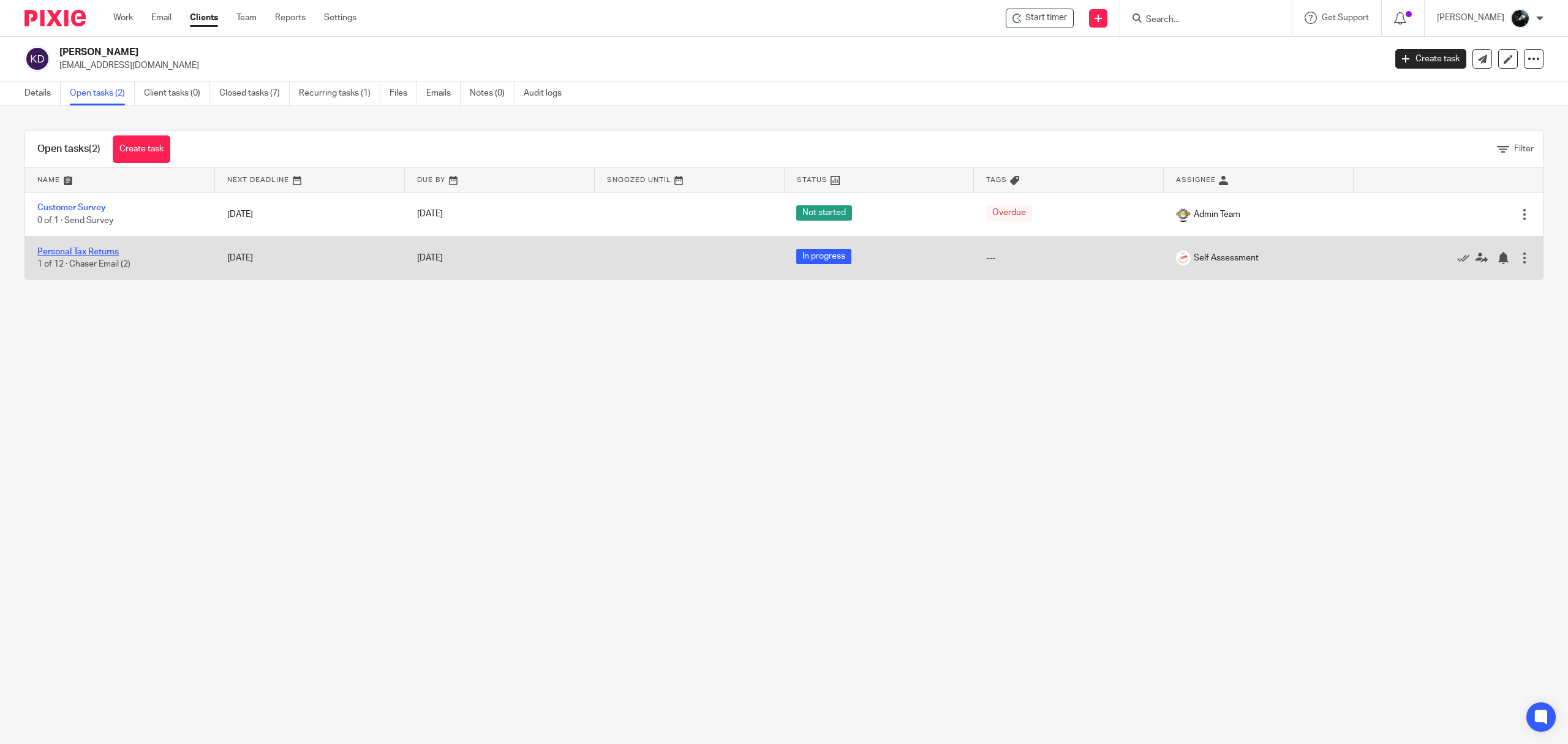
click at [78, 249] on link "Personal Tax Returns" at bounding box center [77, 252] width 81 height 9
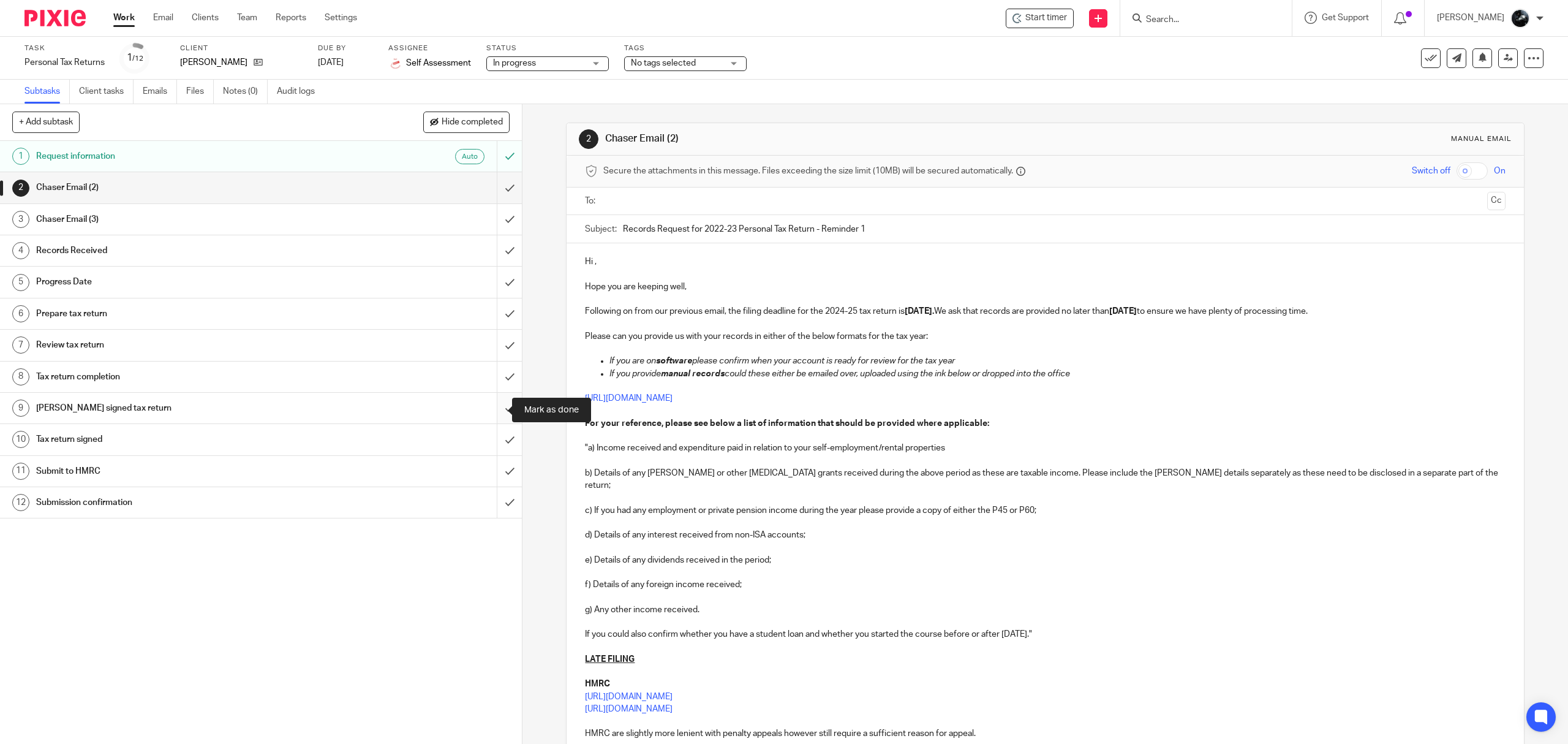
click at [485, 410] on input "submit" at bounding box center [261, 408] width 522 height 31
click at [490, 374] on input "submit" at bounding box center [261, 376] width 522 height 31
click at [490, 335] on input "submit" at bounding box center [261, 345] width 522 height 31
click at [489, 312] on input "submit" at bounding box center [261, 313] width 522 height 31
click at [492, 290] on input "submit" at bounding box center [261, 282] width 522 height 31
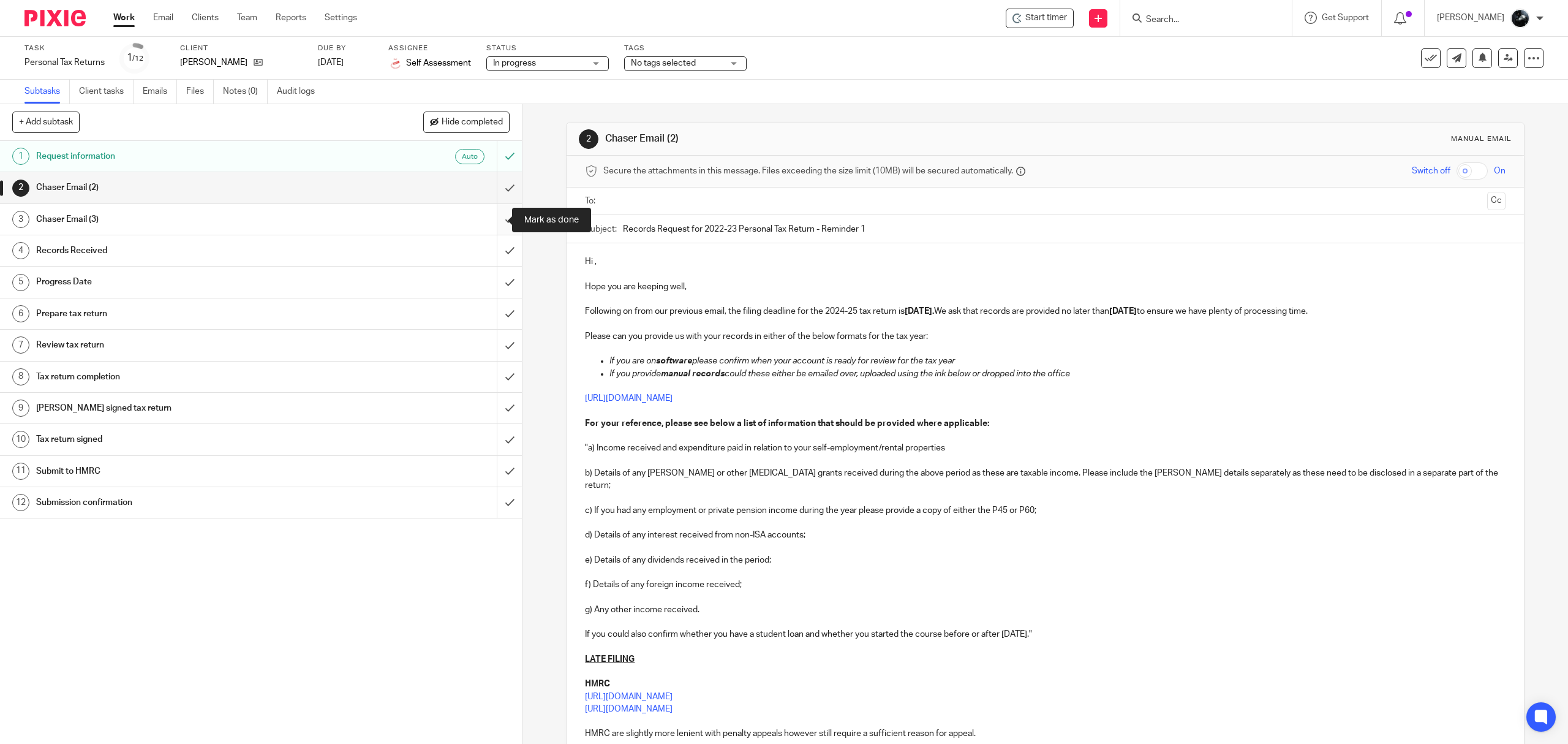
click at [486, 234] on input "submit" at bounding box center [261, 219] width 522 height 31
click at [491, 193] on input "submit" at bounding box center [261, 187] width 522 height 31
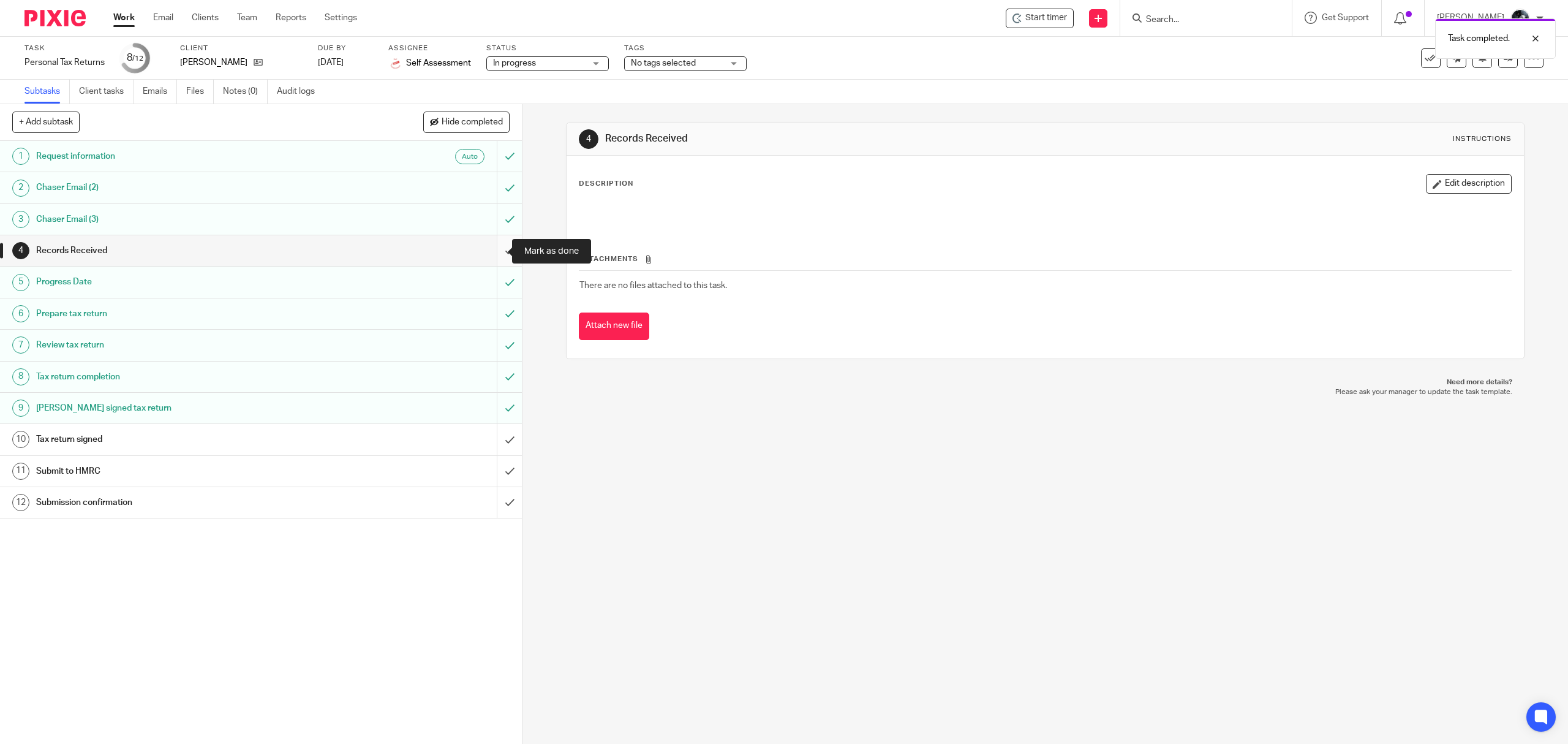
click at [491, 251] on input "submit" at bounding box center [261, 250] width 522 height 31
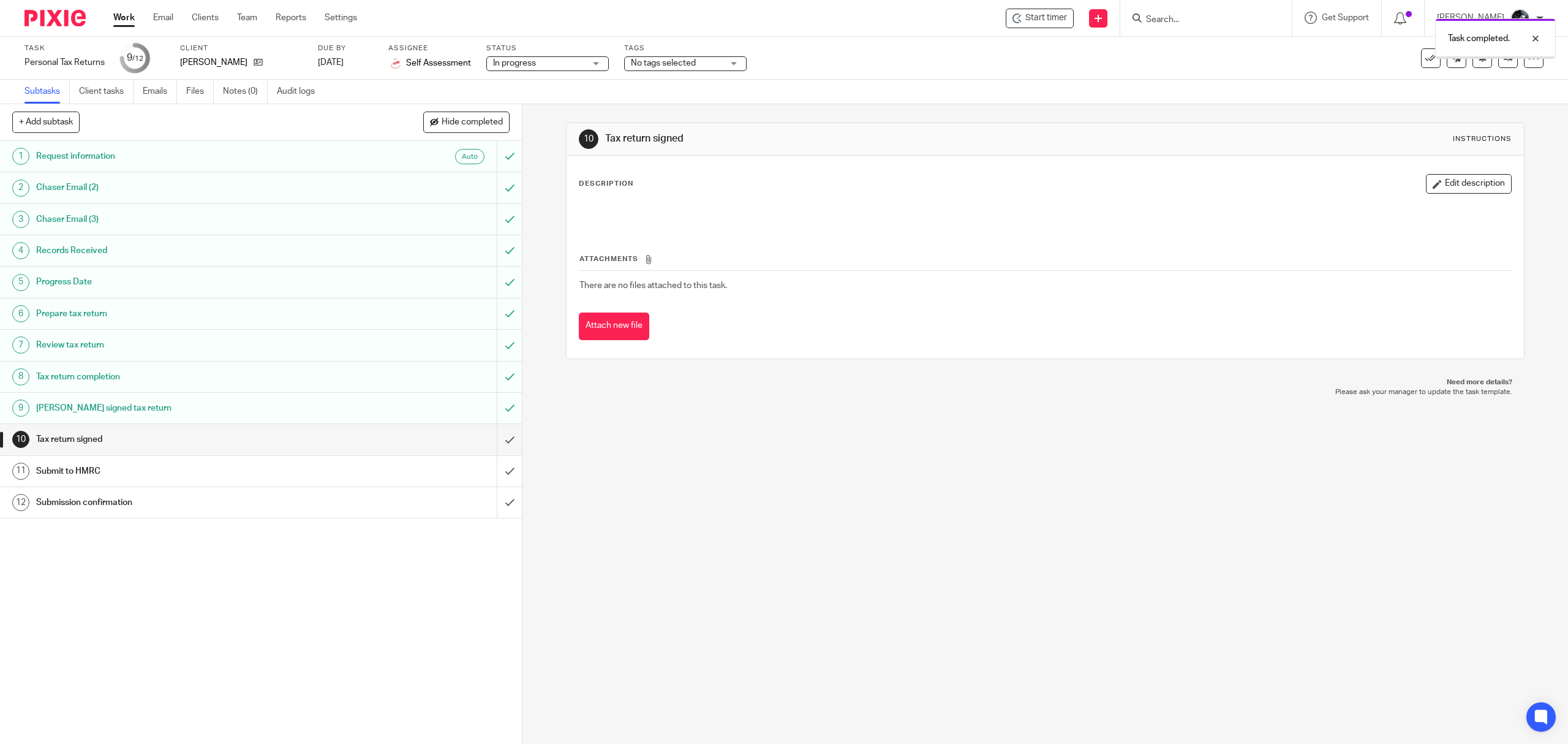
click at [728, 62] on div "No tags selected" at bounding box center [685, 63] width 122 height 15
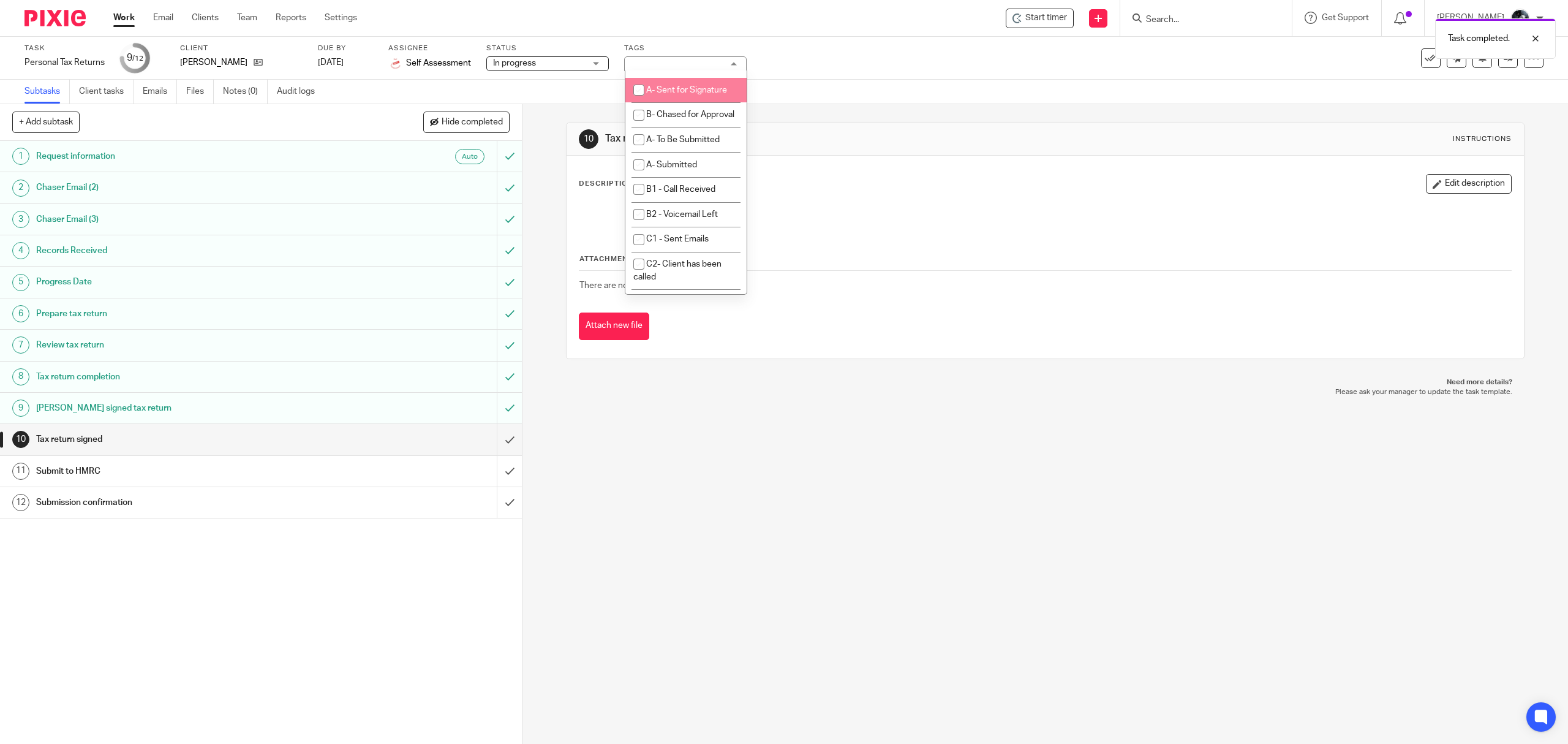
scroll to position [735, 0]
click at [684, 96] on li "A- Sent for Signature" at bounding box center [686, 84] width 121 height 25
checkbox input "true"
click at [752, 432] on div "10 Tax return signed Instructions Description Edit description Attachments Ther…" at bounding box center [1045, 424] width 1046 height 640
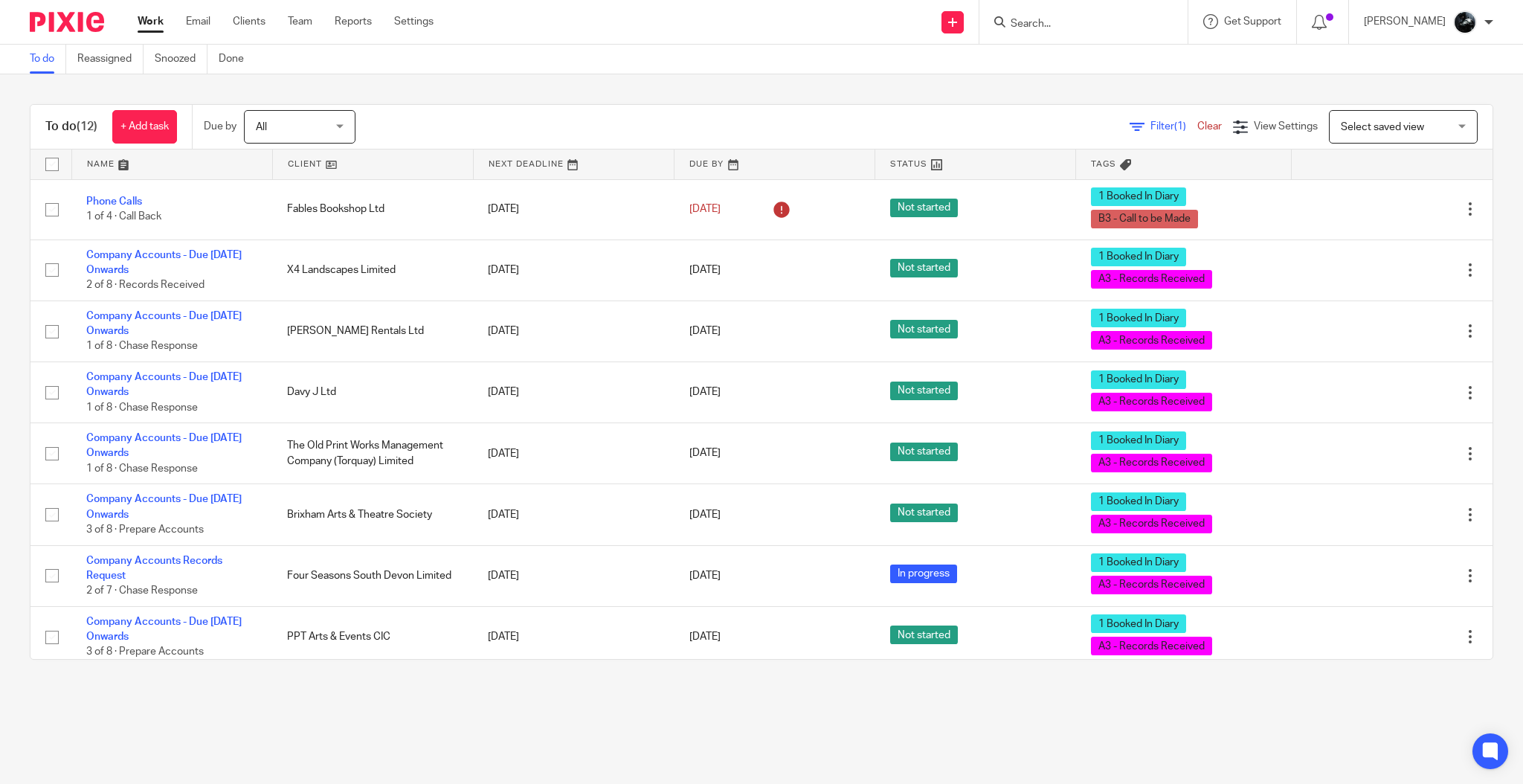
click at [1135, 32] on div at bounding box center [1083, 22] width 208 height 44
click at [1086, 28] on input "Search" at bounding box center [1076, 25] width 134 height 13
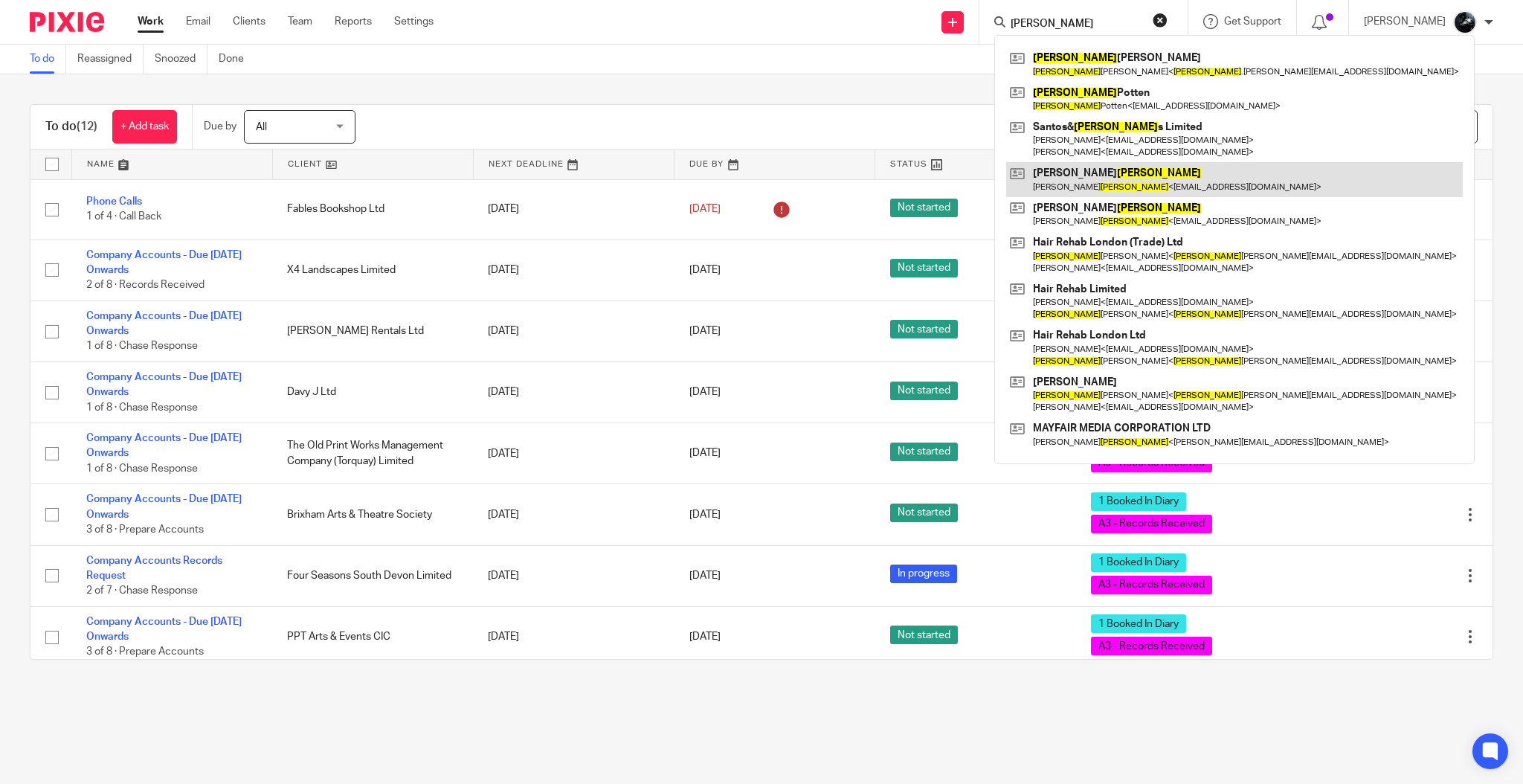
type input "martin"
click at [1127, 184] on link at bounding box center [1234, 179] width 457 height 34
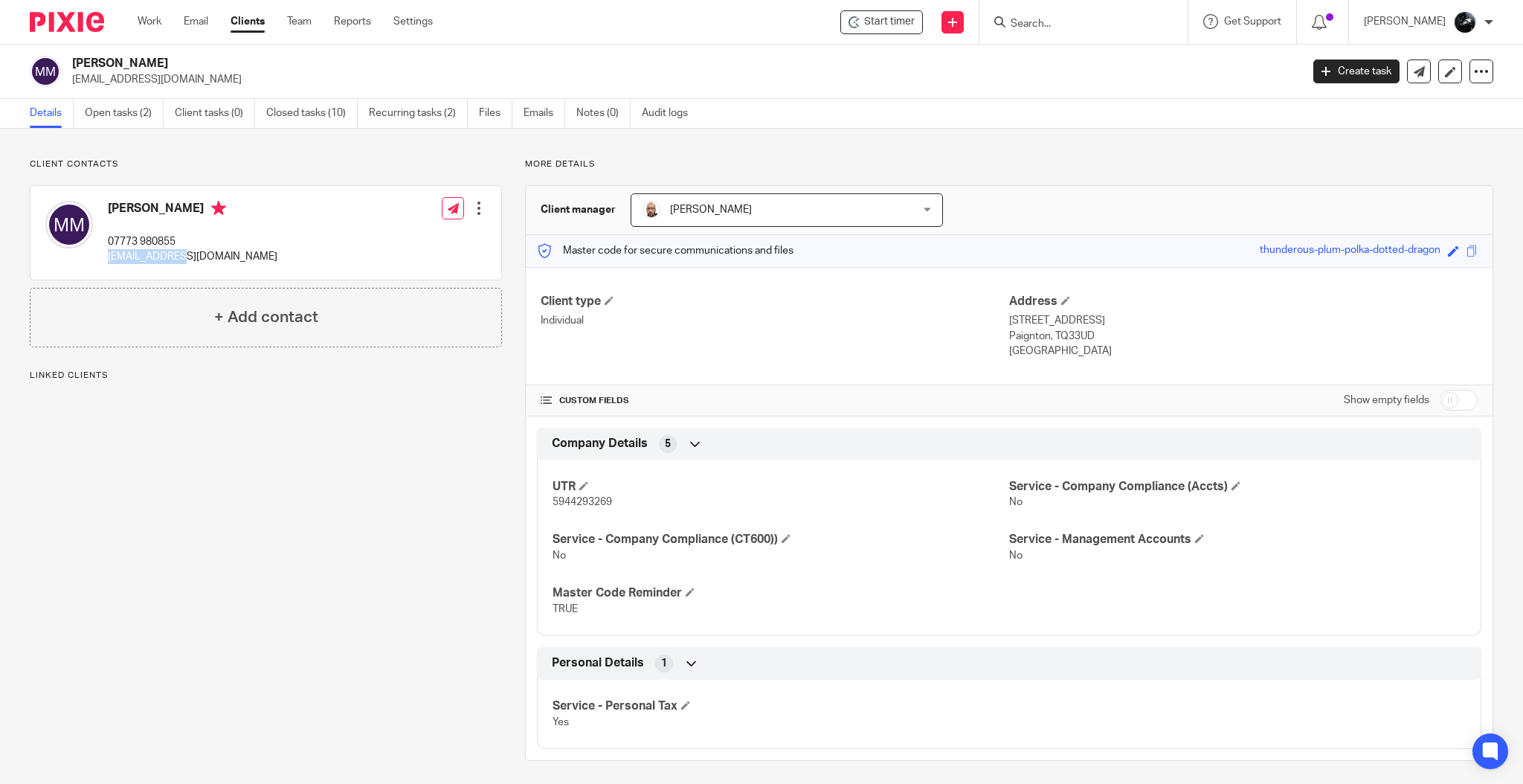
drag, startPoint x: 194, startPoint y: 257, endPoint x: 101, endPoint y: 262, distance: 93.1
click at [101, 262] on div "Matt Martin 07773 980855 mtbmatt@pm.me" at bounding box center [161, 233] width 232 height 78
copy p "[EMAIL_ADDRESS][DOMAIN_NAME]"
click at [119, 122] on link "Open tasks (2)" at bounding box center [124, 113] width 78 height 29
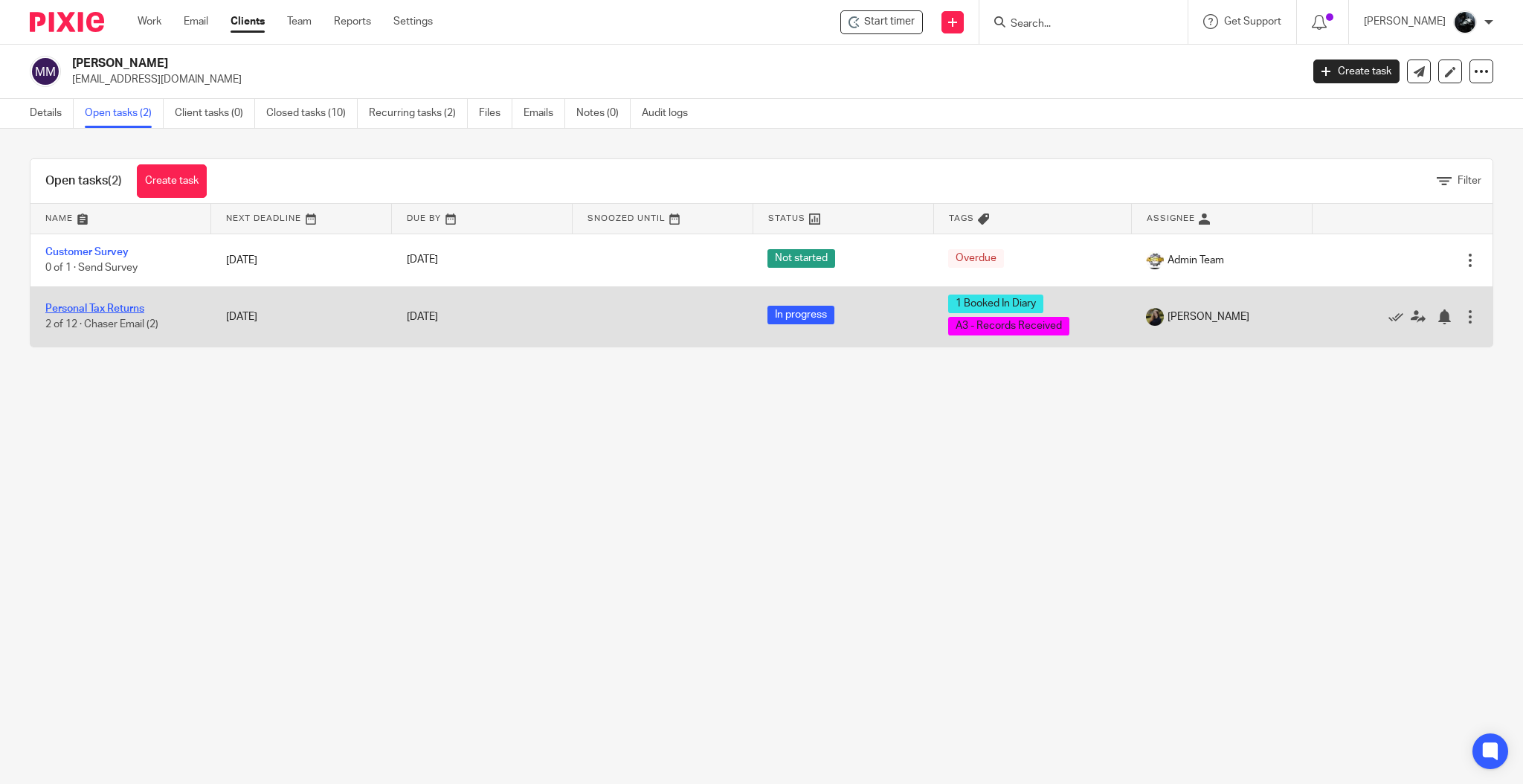
click at [100, 307] on link "Personal Tax Returns" at bounding box center [94, 308] width 99 height 11
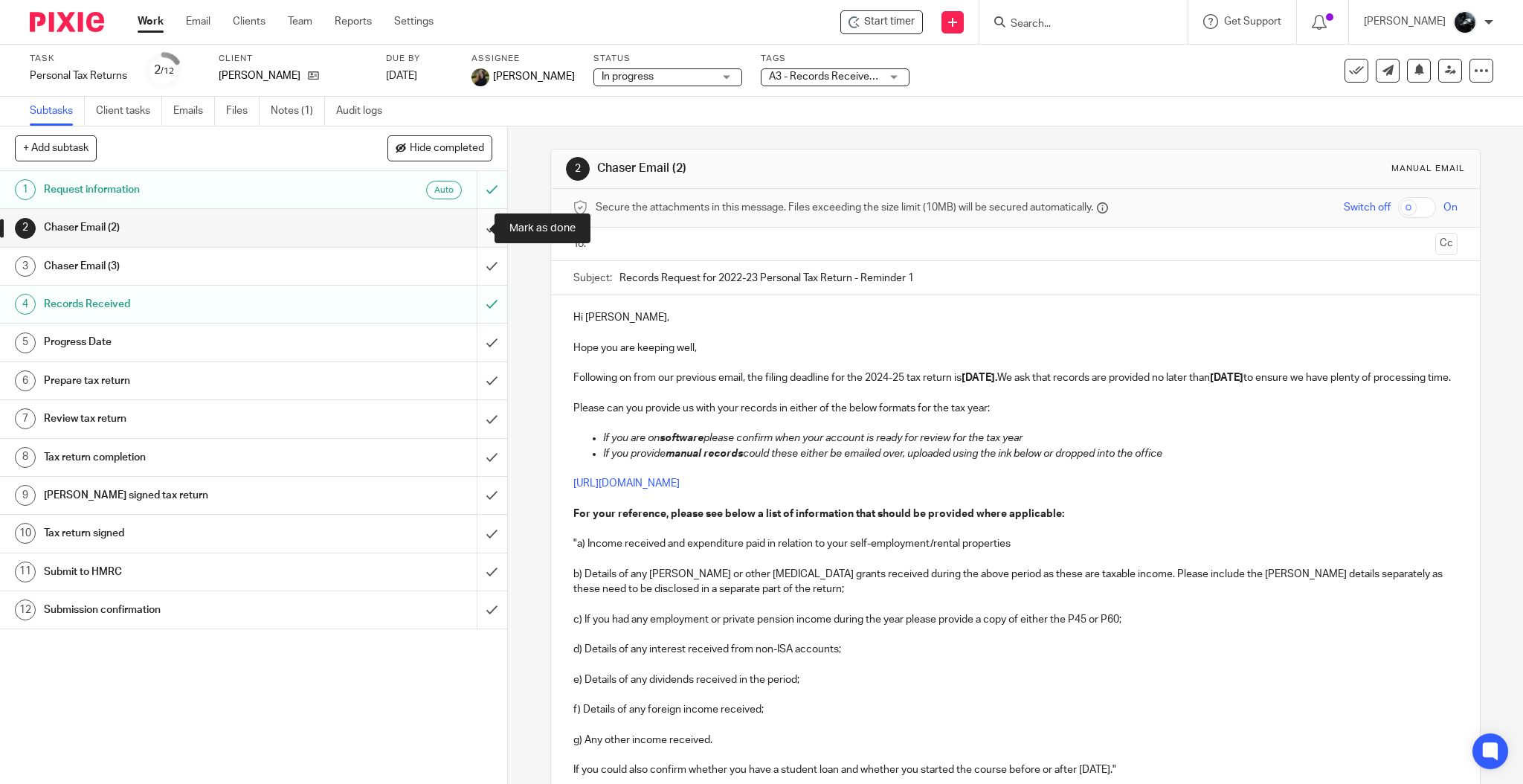
click at [478, 227] on input "submit" at bounding box center [254, 227] width 507 height 37
click at [478, 263] on input "submit" at bounding box center [254, 266] width 507 height 37
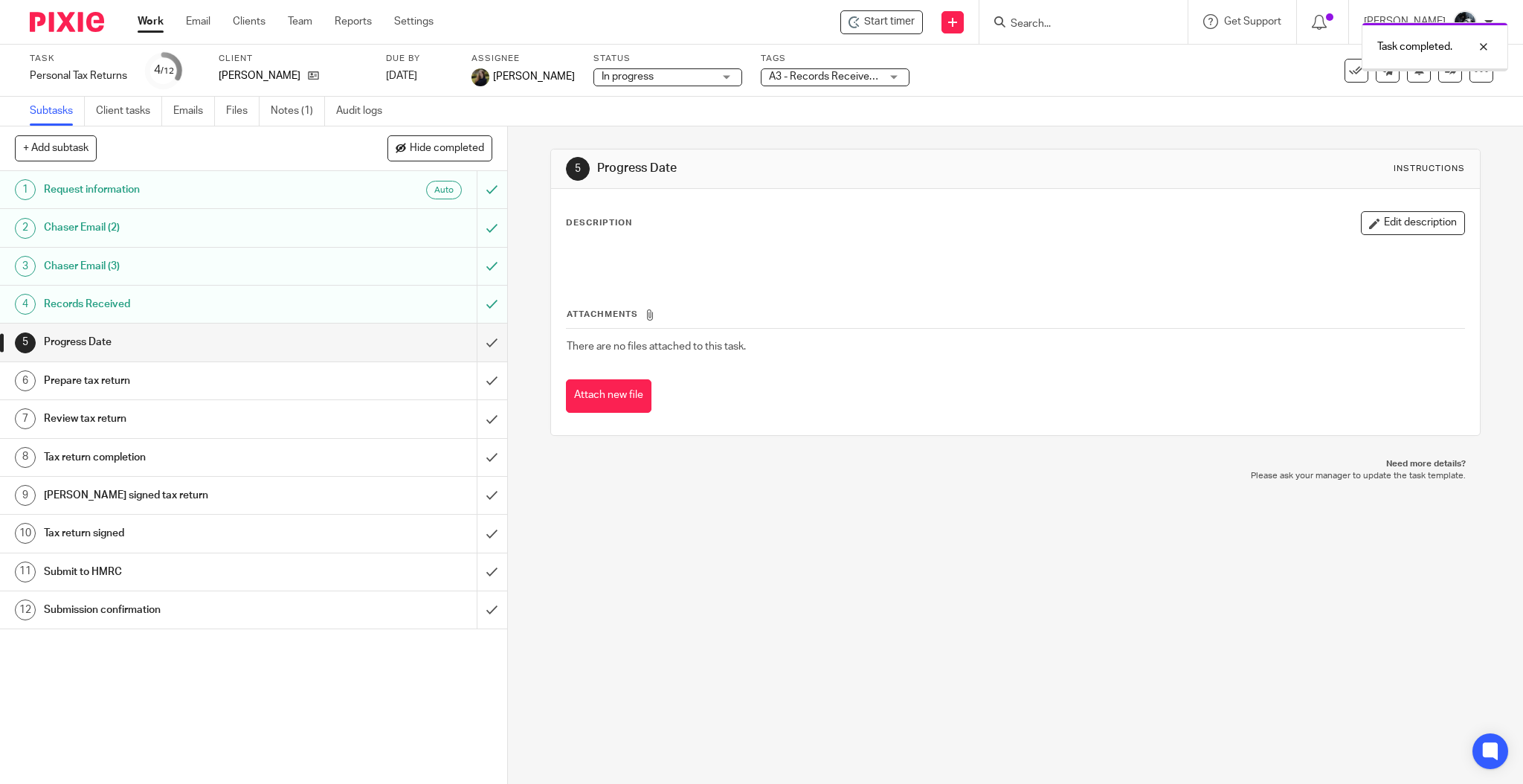
click at [468, 340] on input "submit" at bounding box center [254, 342] width 507 height 37
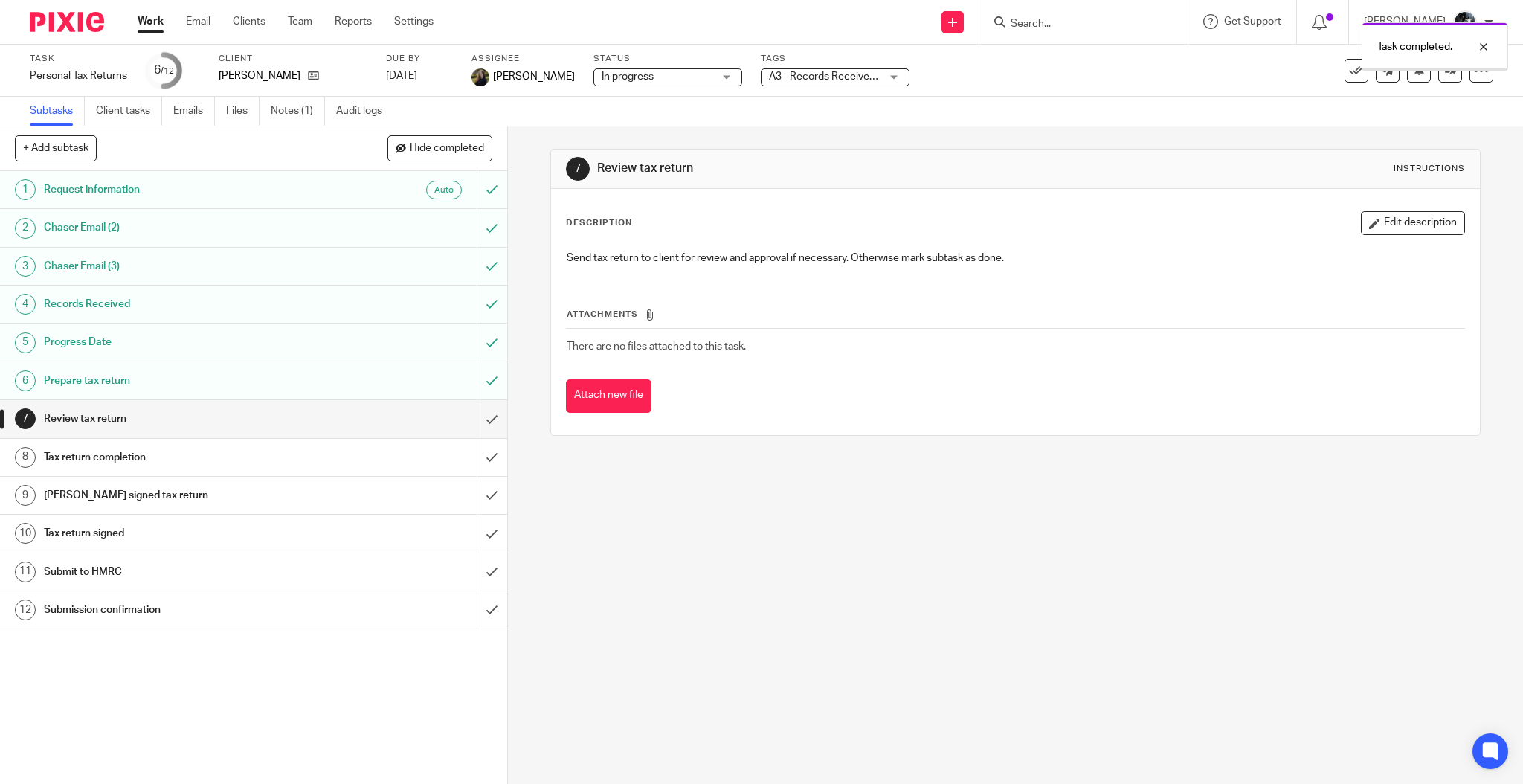
click at [471, 425] on input "submit" at bounding box center [254, 418] width 507 height 37
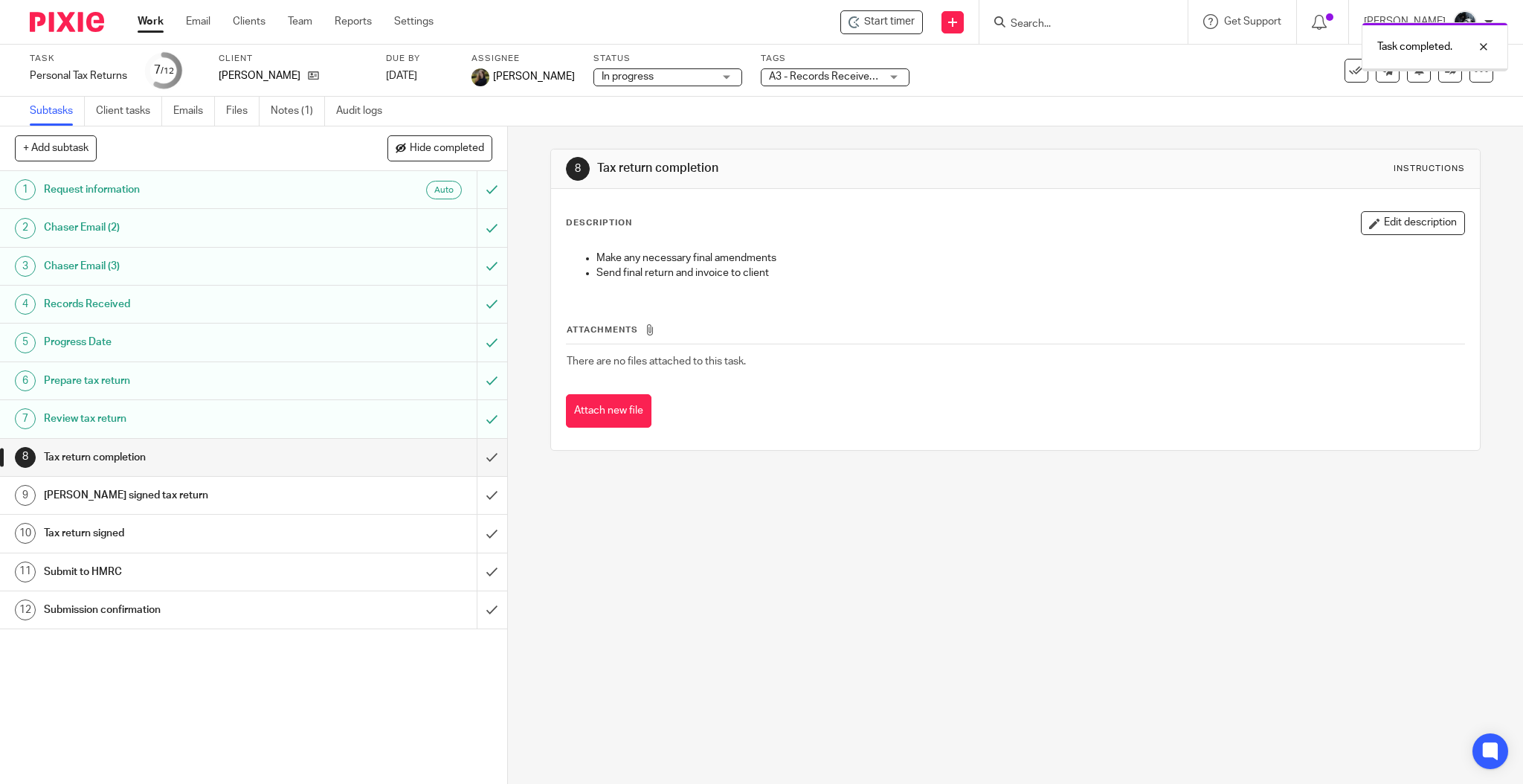
click at [471, 454] on input "submit" at bounding box center [254, 457] width 507 height 37
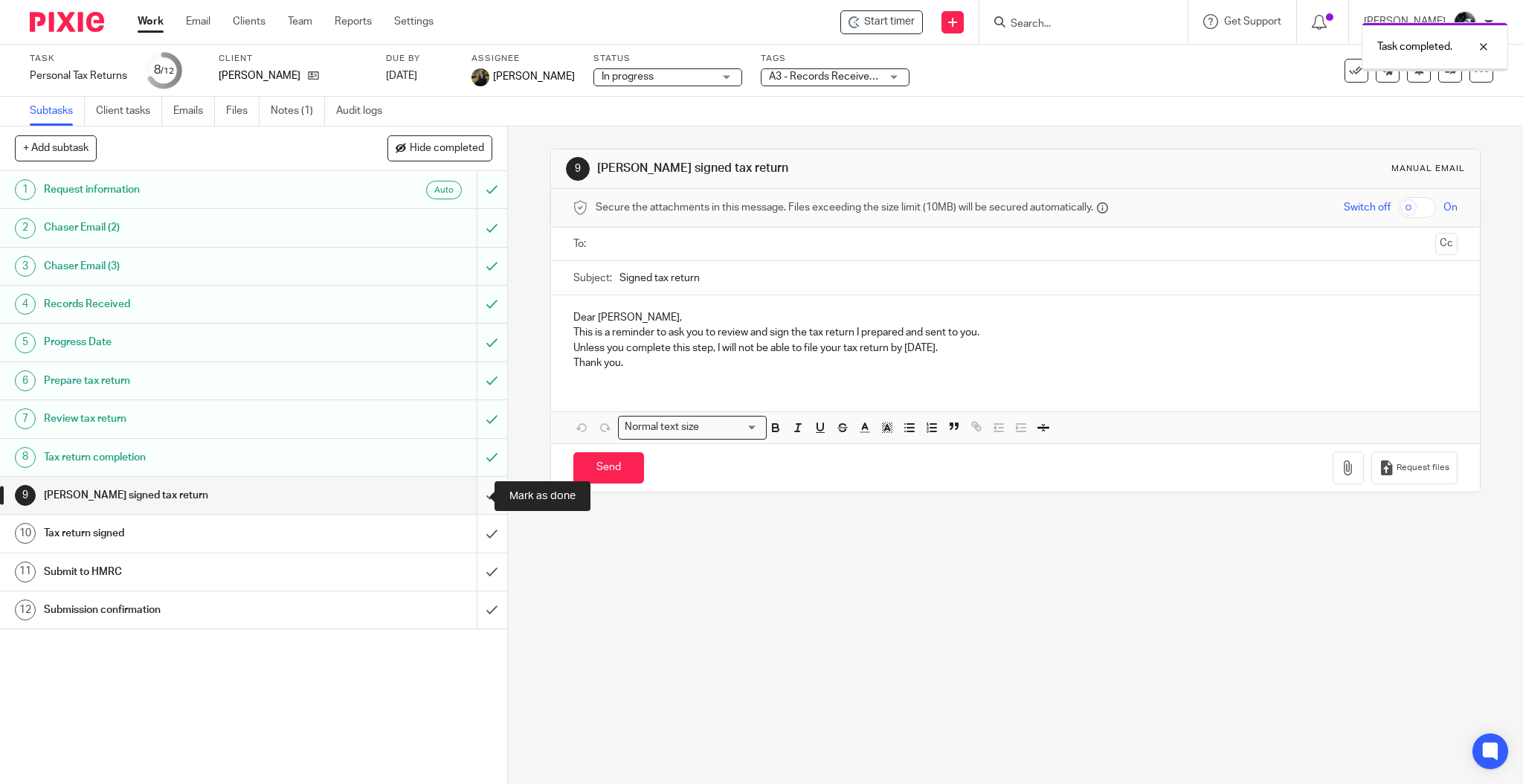
click at [470, 491] on input "submit" at bounding box center [254, 495] width 507 height 37
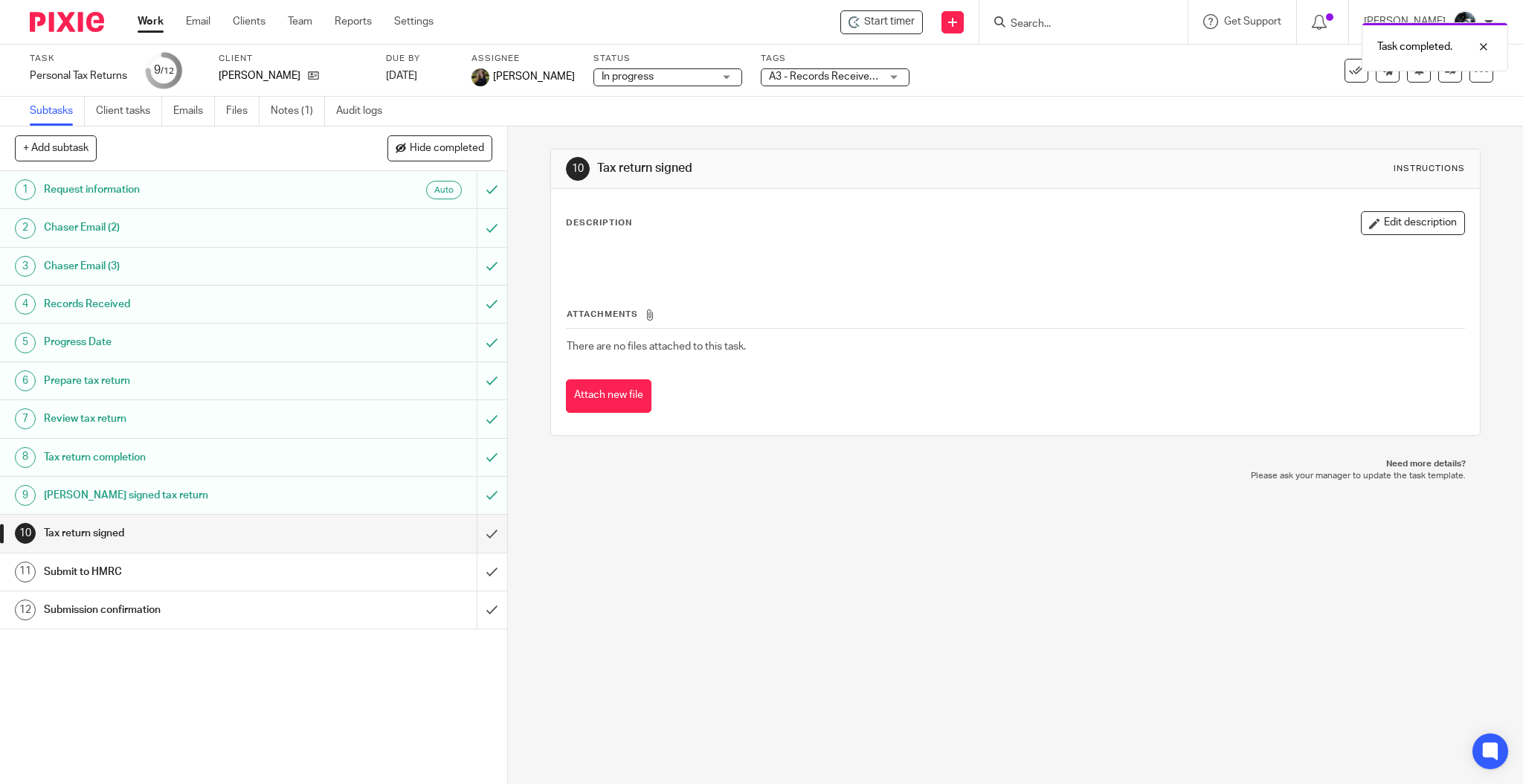
click at [845, 80] on span "A3 - Records Received + 1" at bounding box center [830, 77] width 123 height 11
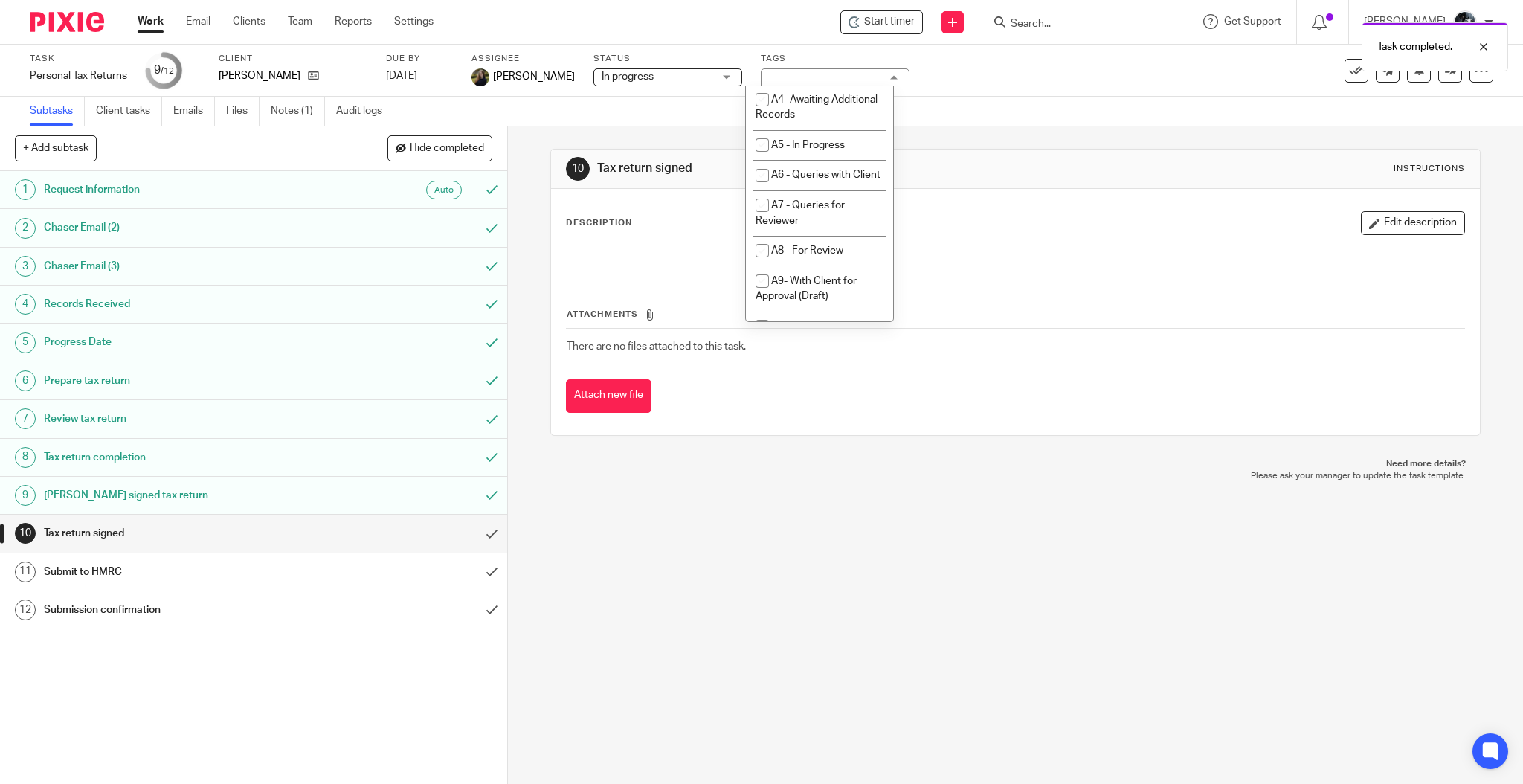
scroll to position [644, 0]
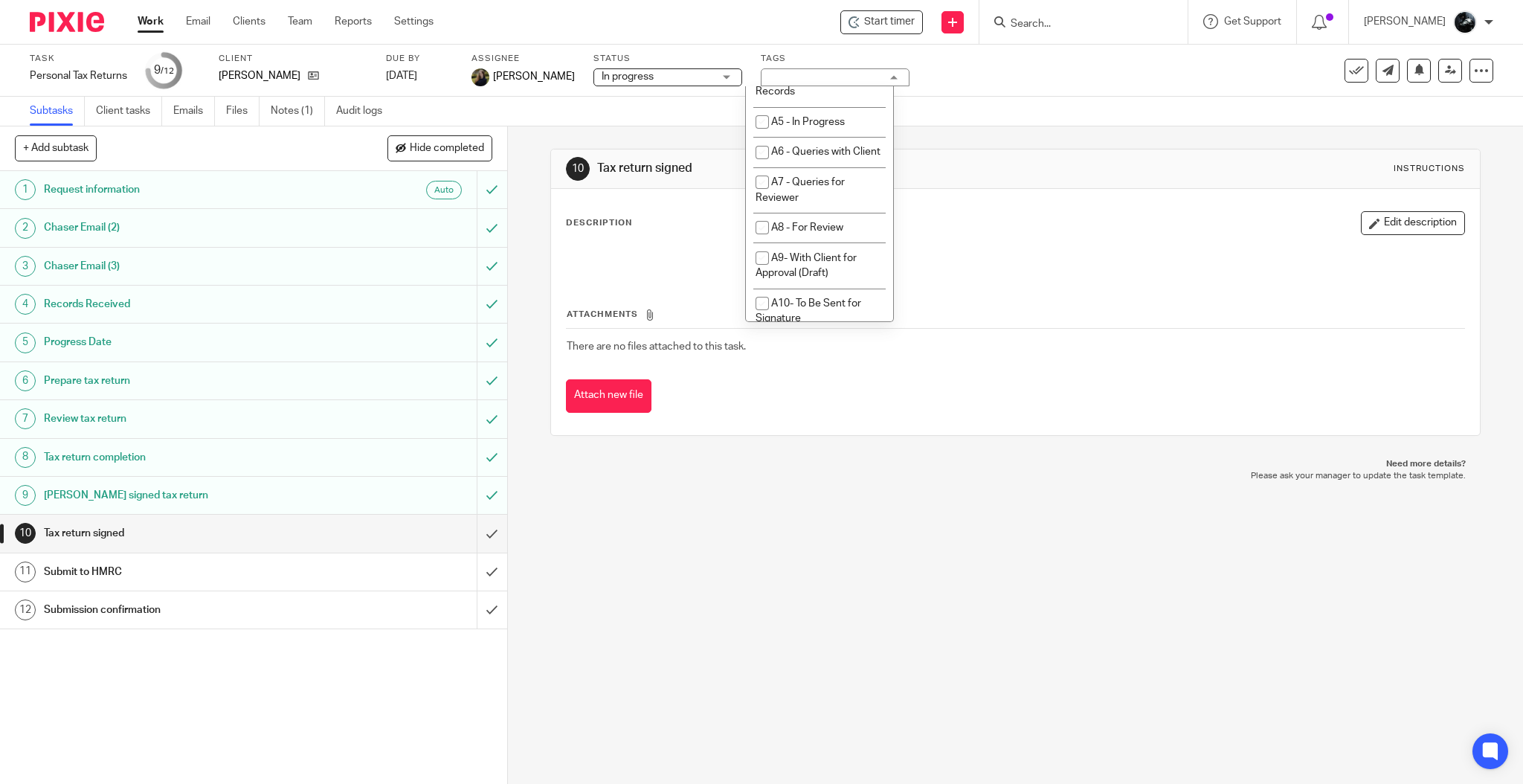
click at [810, 32] on li "A3 - Records Received" at bounding box center [819, 16] width 147 height 31
checkbox input "false"
click at [837, 159] on li "A- Sent for Signature" at bounding box center [819, 144] width 147 height 31
checkbox input "true"
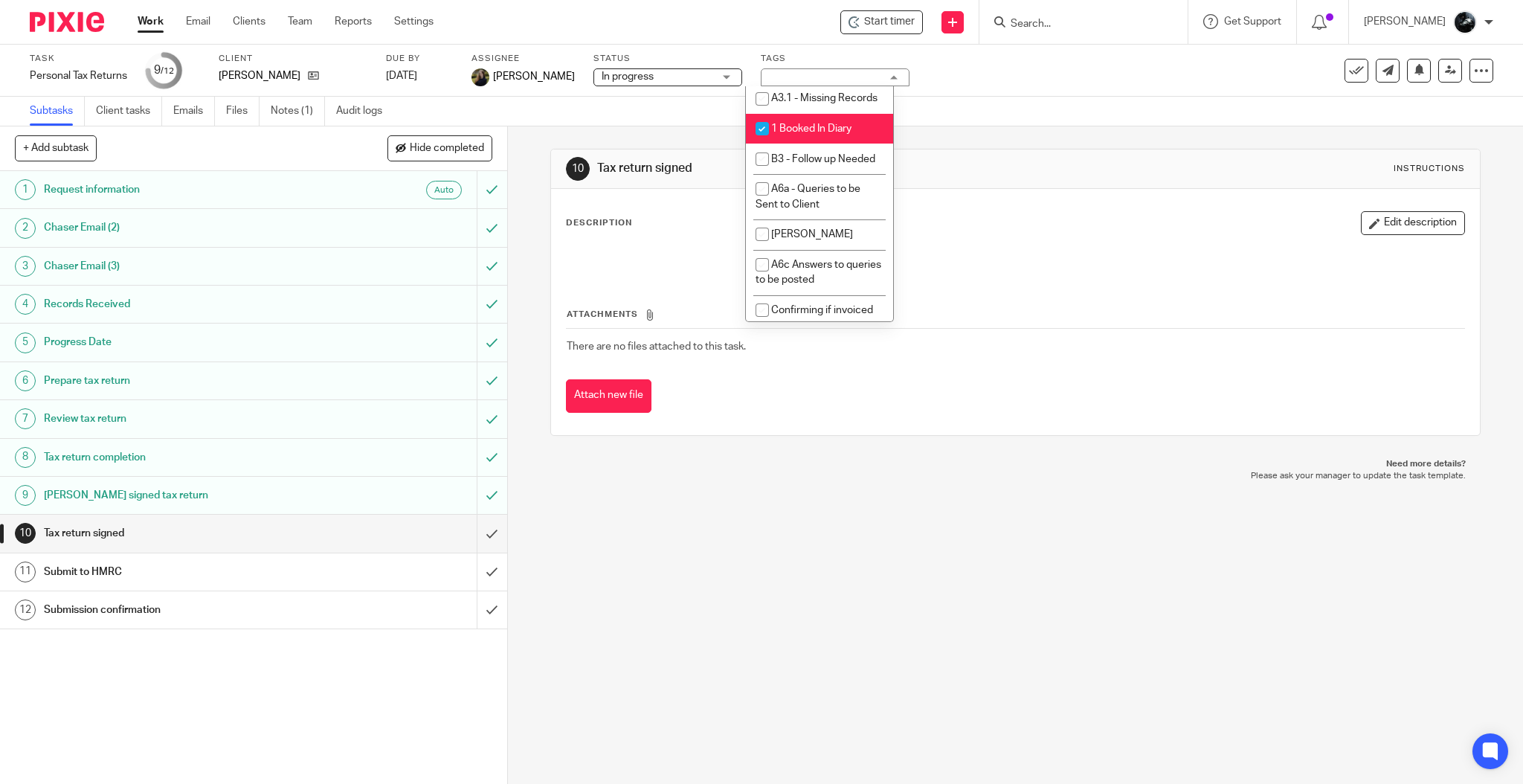
scroll to position [1261, 0]
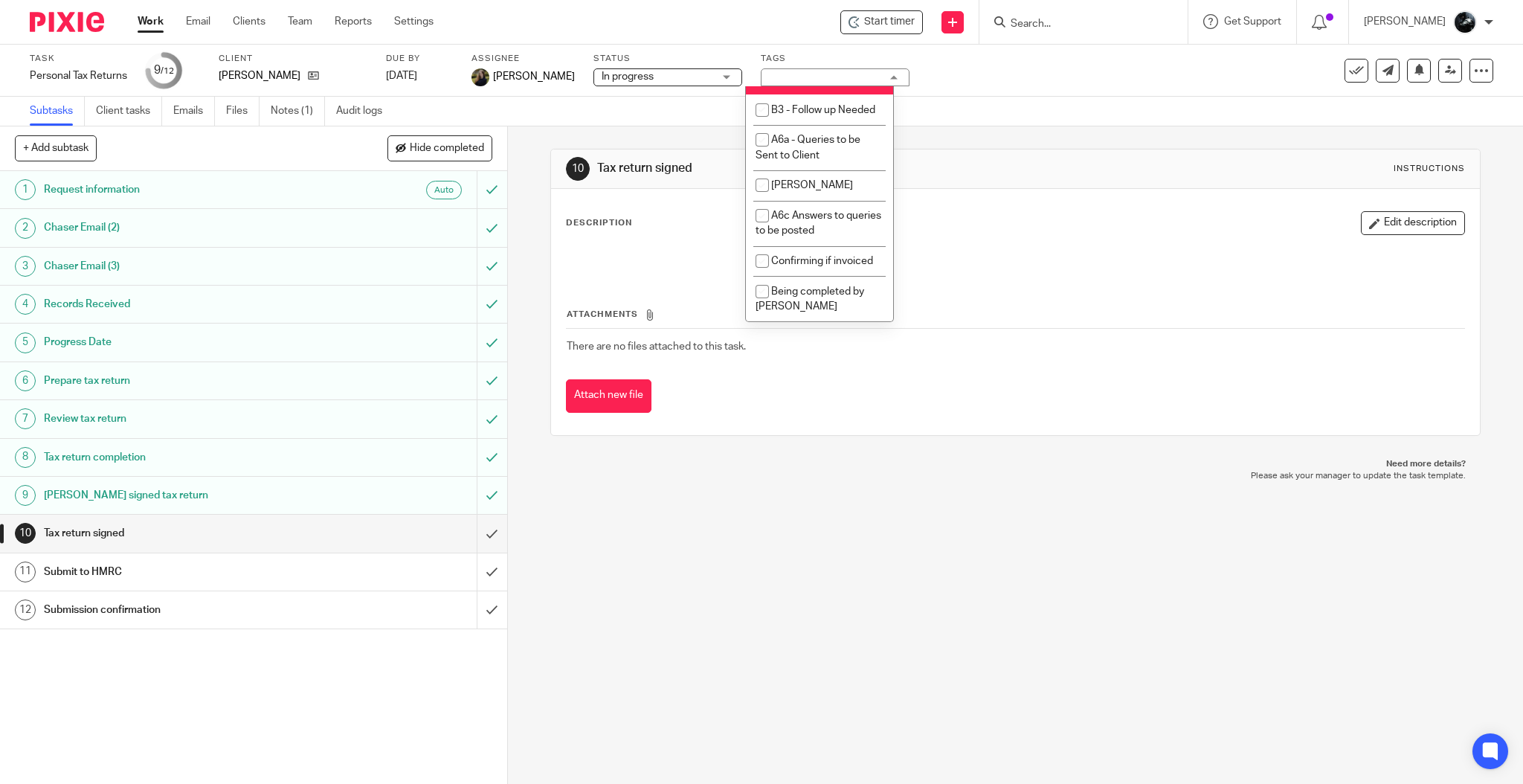
click at [837, 85] on span "1 Booked In Diary" at bounding box center [811, 79] width 80 height 11
checkbox input "false"
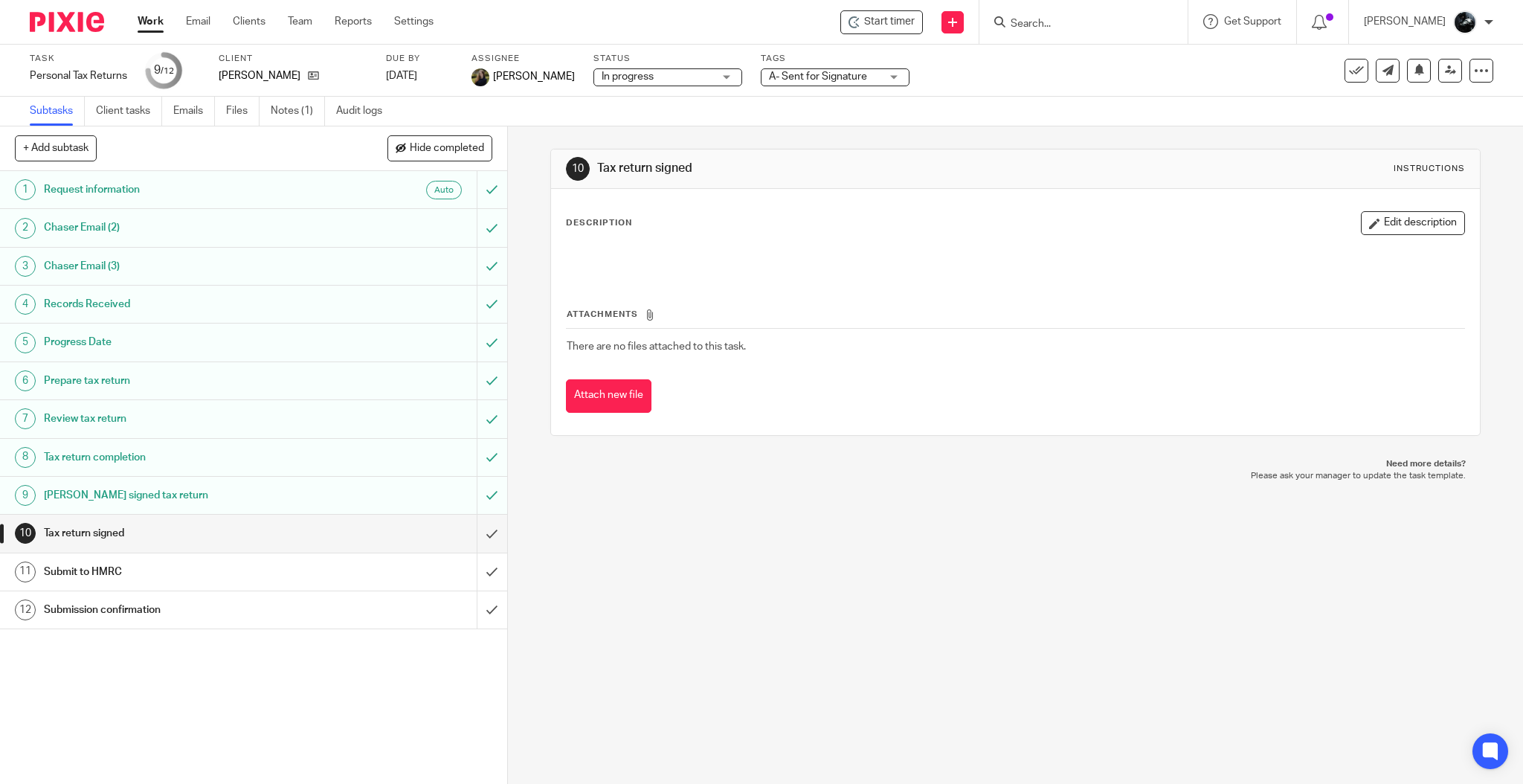
click at [887, 488] on div "10 Tax return signed Instructions Description Edit description Attachments Ther…" at bounding box center [1015, 455] width 1015 height 658
click at [1445, 73] on icon at bounding box center [1450, 71] width 11 height 11
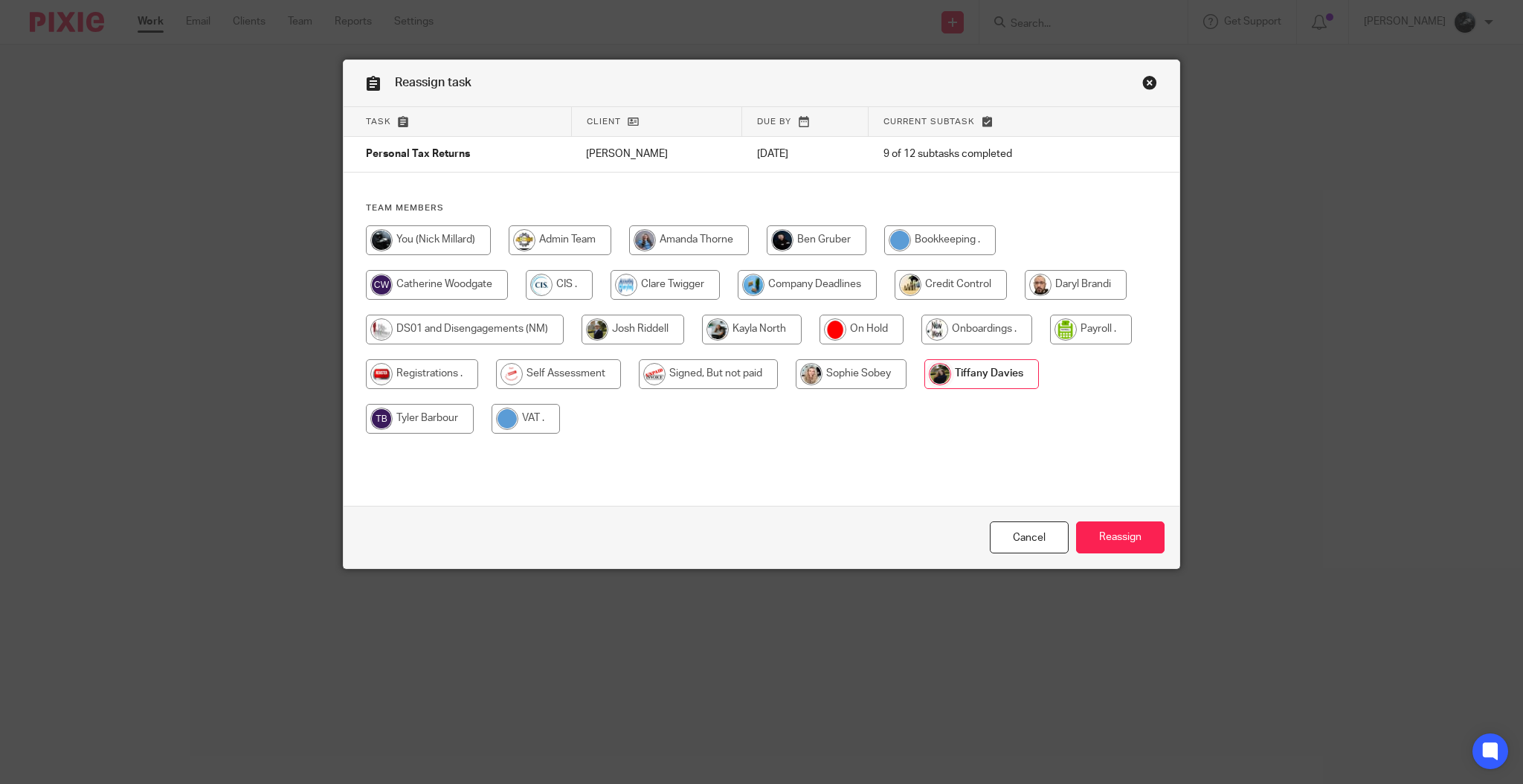
click at [564, 371] on input "radio" at bounding box center [558, 373] width 124 height 30
radio input "true"
click at [1120, 544] on input "Reassign" at bounding box center [1120, 536] width 88 height 32
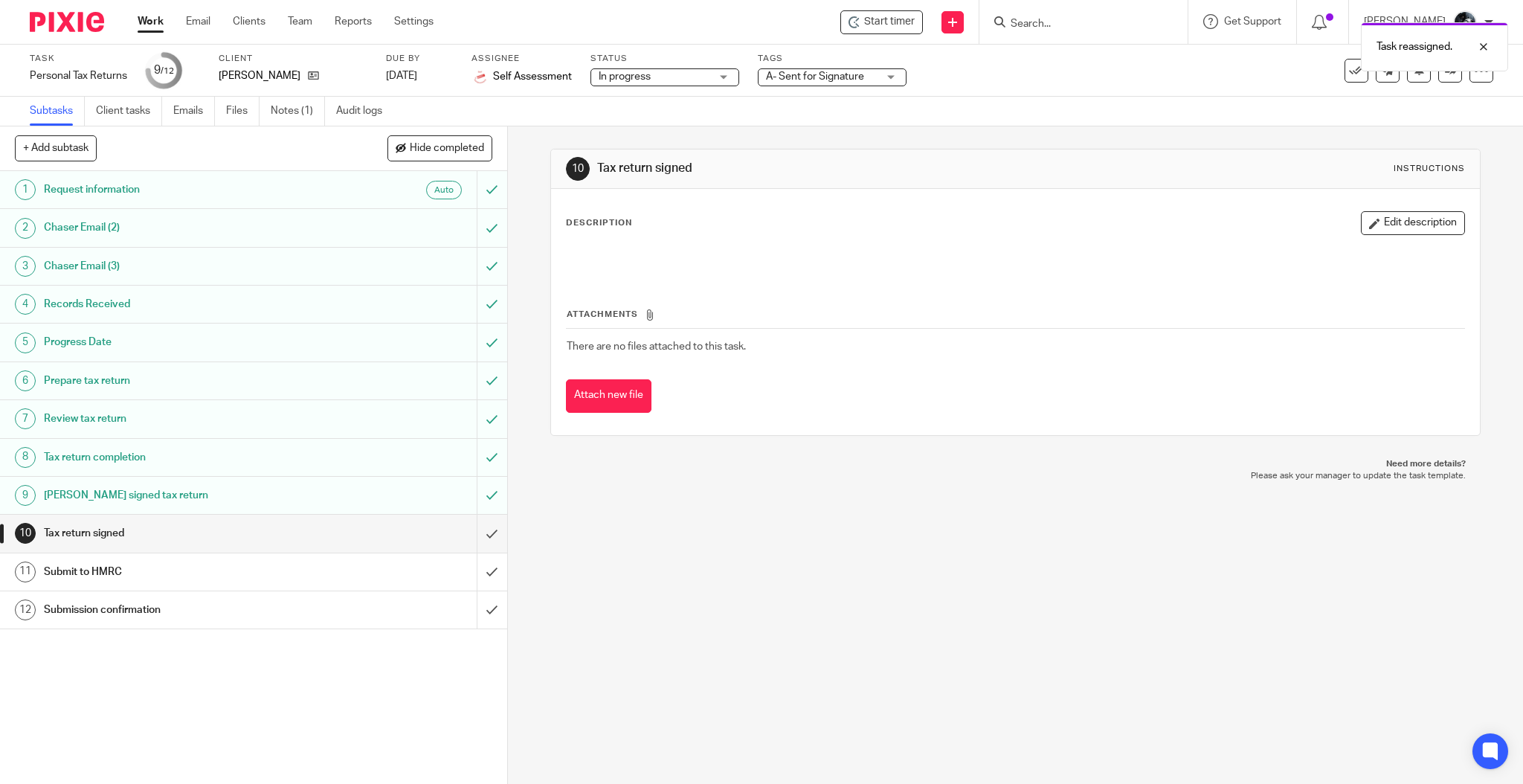
click at [89, 22] on img at bounding box center [67, 21] width 75 height 20
